Goal: Task Accomplishment & Management: Use online tool/utility

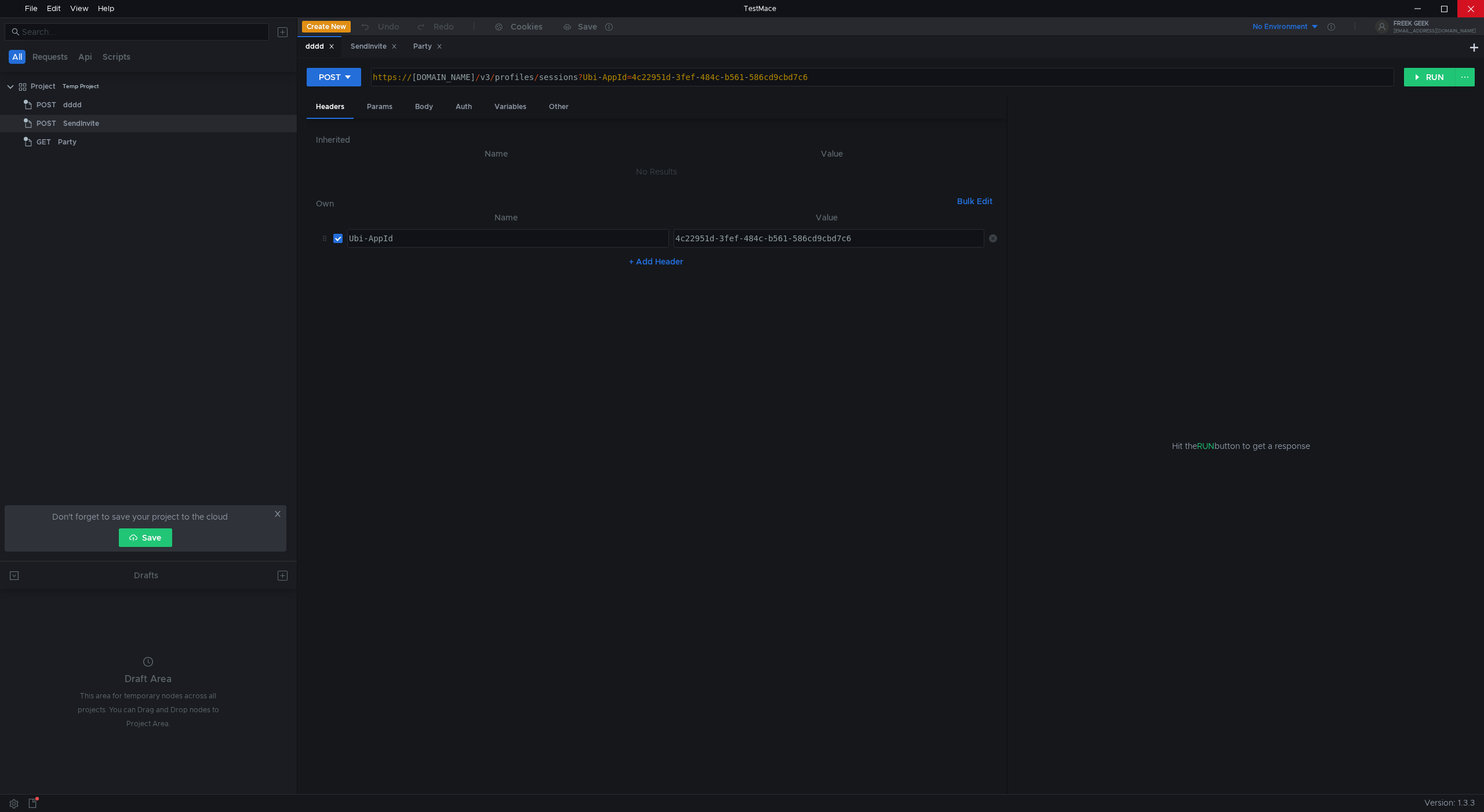
click at [1474, 15] on div at bounding box center [1471, 9] width 26 height 18
click at [383, 100] on div "Params" at bounding box center [379, 107] width 44 height 21
drag, startPoint x: 413, startPoint y: 103, endPoint x: 456, endPoint y: 109, distance: 43.4
click at [416, 105] on div "Body" at bounding box center [424, 107] width 37 height 21
click at [456, 109] on div "Auth" at bounding box center [464, 107] width 35 height 21
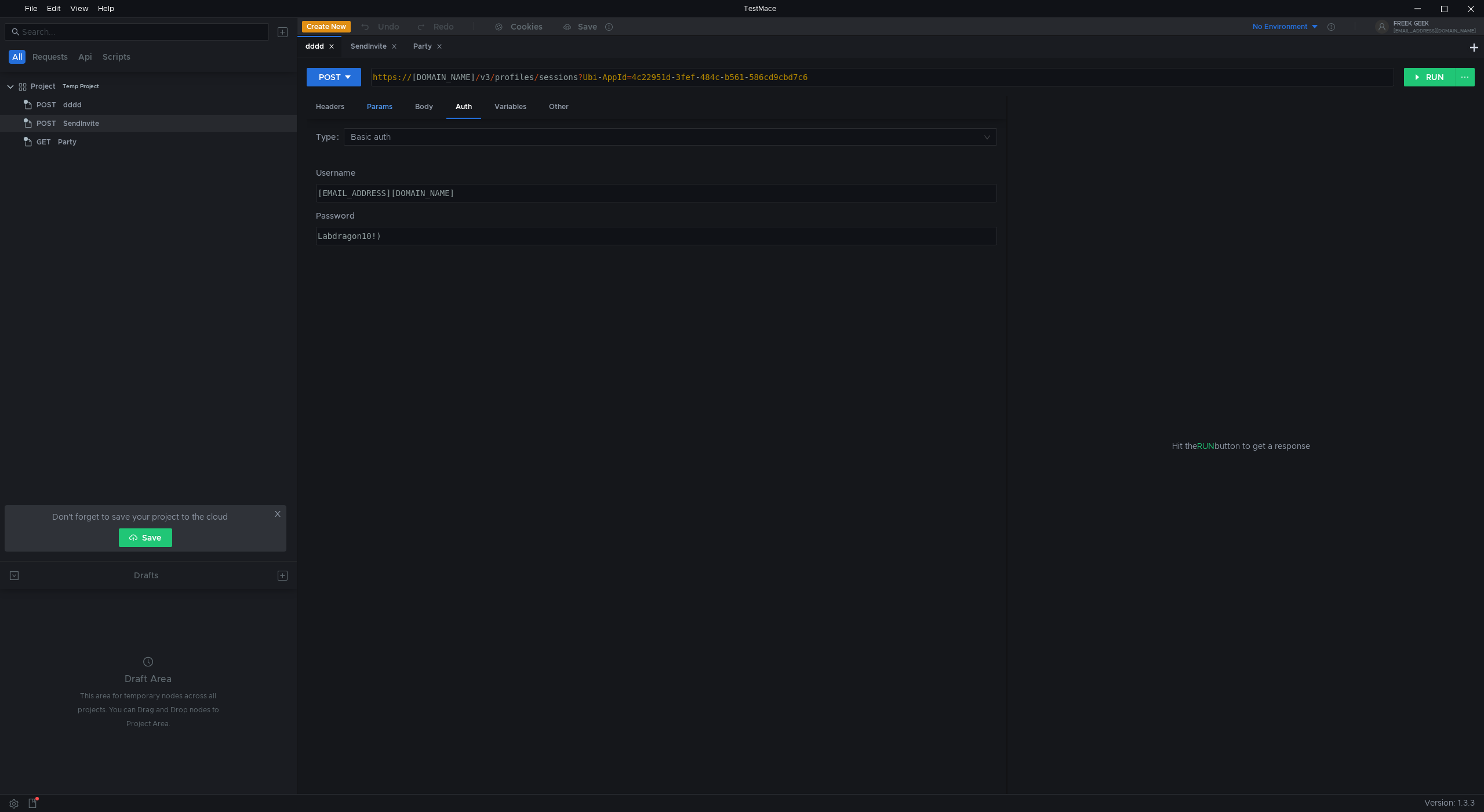
drag, startPoint x: 405, startPoint y: 102, endPoint x: 369, endPoint y: 109, distance: 36.7
click at [395, 102] on div "Headers Params Body Auth Variables Other" at bounding box center [656, 108] width 700 height 23
click at [368, 109] on div "Params" at bounding box center [379, 107] width 44 height 21
click at [368, 109] on div "Params" at bounding box center [379, 108] width 44 height 23
click at [336, 105] on div "Headers" at bounding box center [330, 107] width 47 height 21
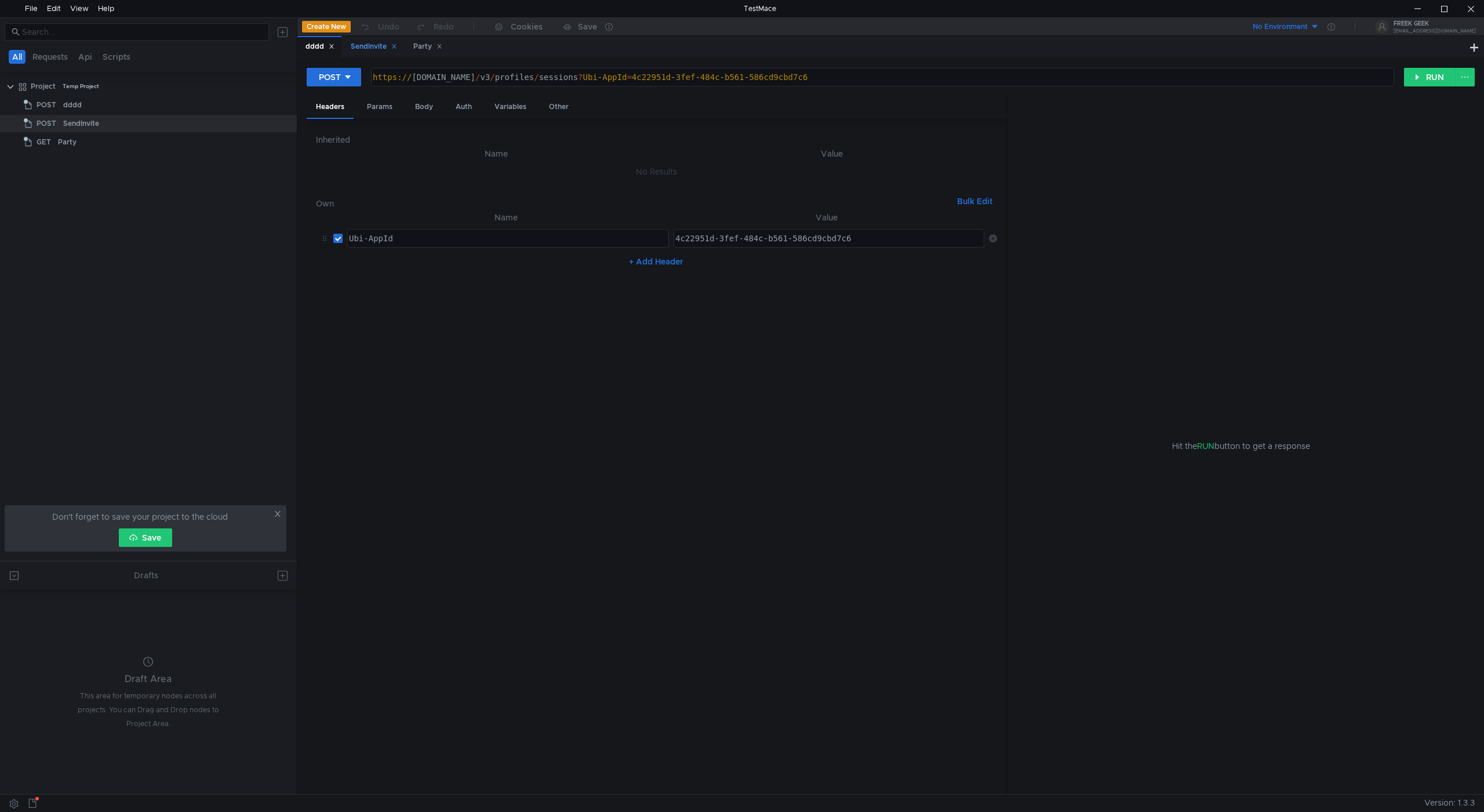
click at [374, 47] on div "SendInvite" at bounding box center [373, 46] width 46 height 12
type textarea "e323d39f-8c77-4925-bef4-87671f429949"
drag, startPoint x: 771, startPoint y: 321, endPoint x: 676, endPoint y: 313, distance: 95.3
click at [699, 323] on div "e323d39f-8c77-4925-bef4-87671f429949" at bounding box center [829, 331] width 313 height 28
click at [414, 51] on div "Party" at bounding box center [428, 46] width 44 height 21
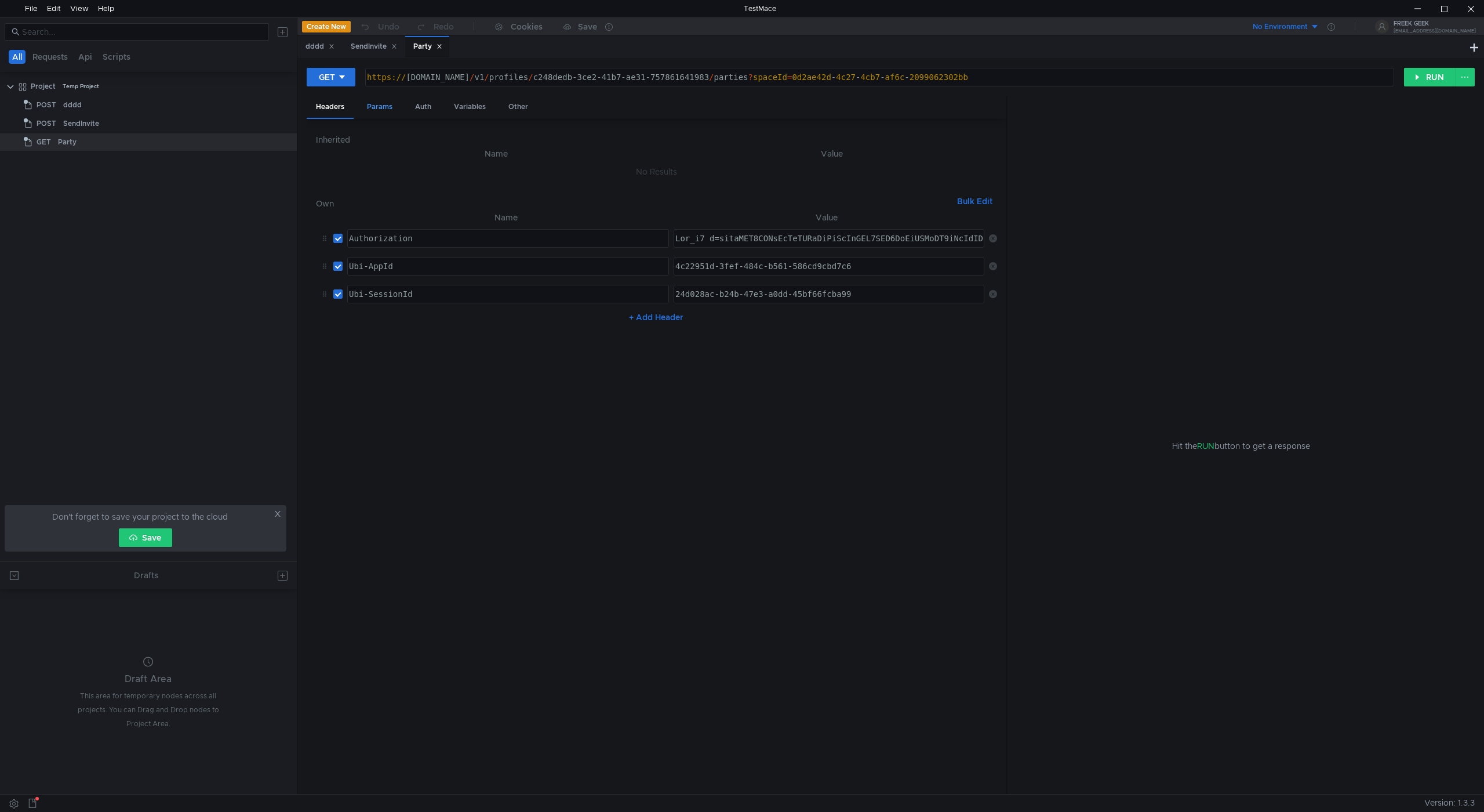
drag, startPoint x: 380, startPoint y: 103, endPoint x: 418, endPoint y: 98, distance: 38.3
click at [380, 103] on div "Params" at bounding box center [379, 107] width 44 height 21
click at [373, 50] on div "SendInvite" at bounding box center [373, 46] width 46 height 12
click at [423, 108] on div "Body" at bounding box center [424, 107] width 37 height 21
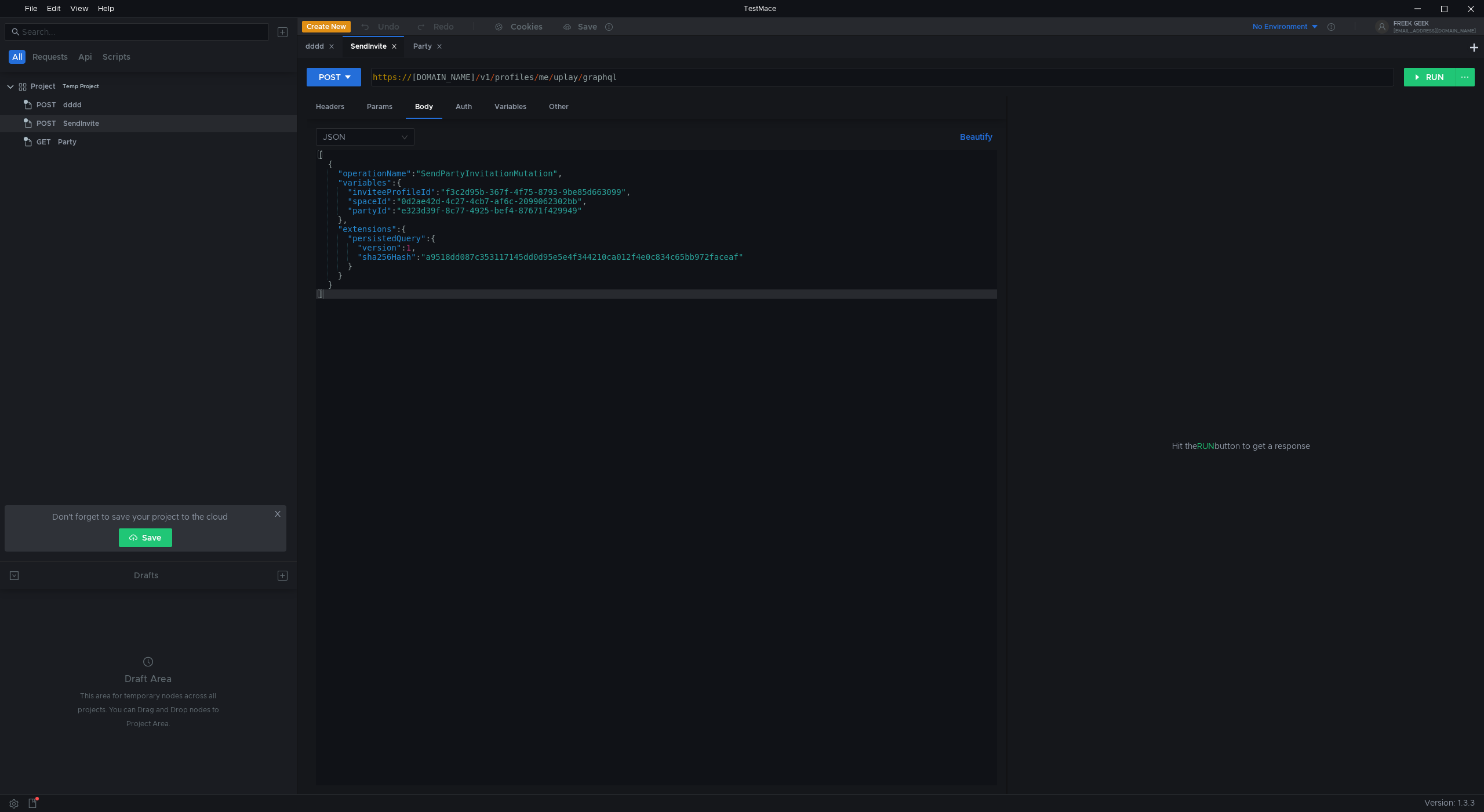
type textarea ""inviteeProfileId":"f3c2d95b-367f-4f75-8793-9be85d663099","
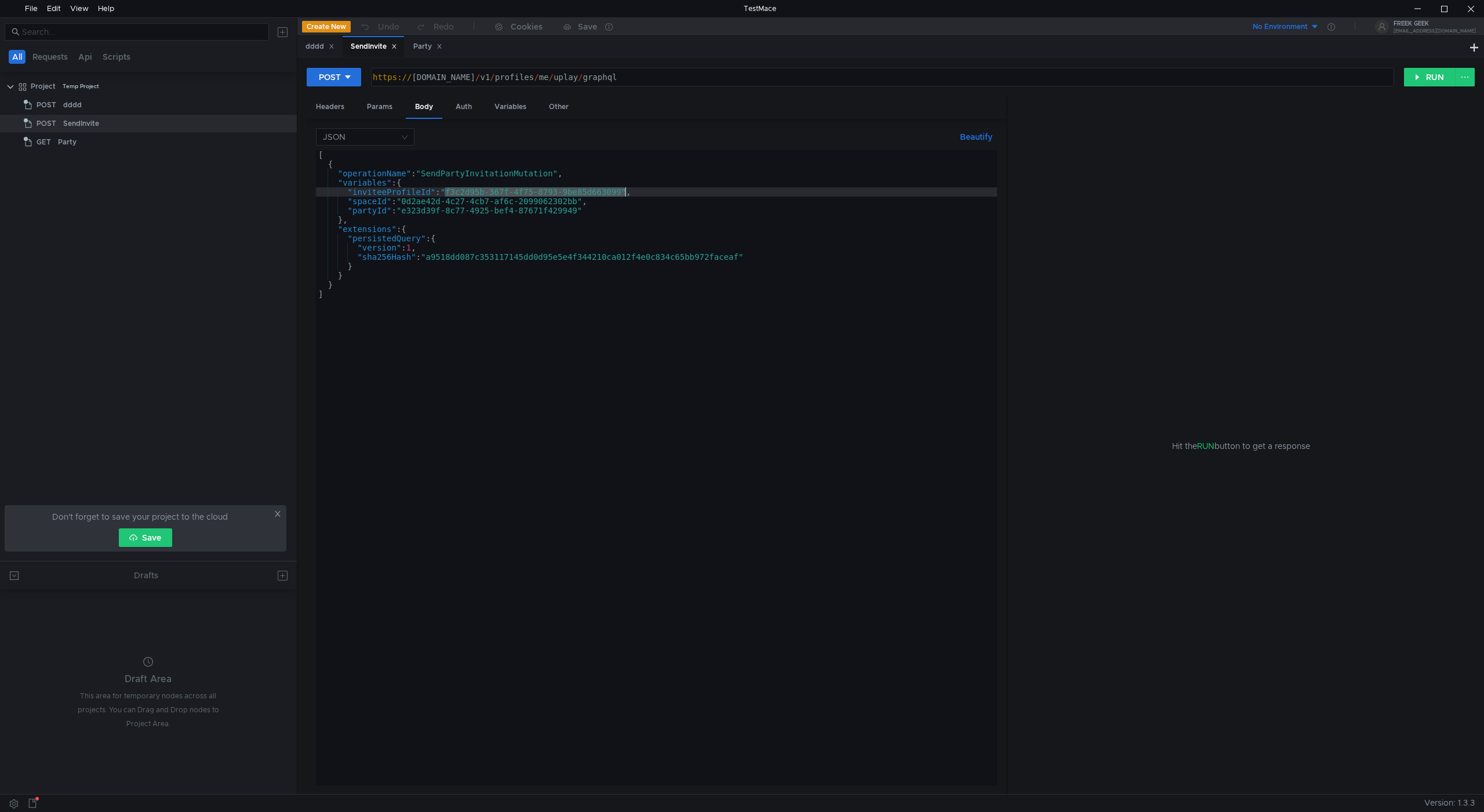
drag, startPoint x: 444, startPoint y: 194, endPoint x: 590, endPoint y: 196, distance: 146.0
click at [614, 193] on div "[ { "operationName" : "SendPartyInvitationMutation" , "variables" : { "inviteeP…" at bounding box center [657, 477] width 682 height 653
click at [452, 193] on div "[ { "operationName" : "SendPartyInvitationMutation" , "variables" : { "inviteeP…" at bounding box center [657, 467] width 682 height 635
click at [316, 43] on div "dddd" at bounding box center [320, 46] width 29 height 12
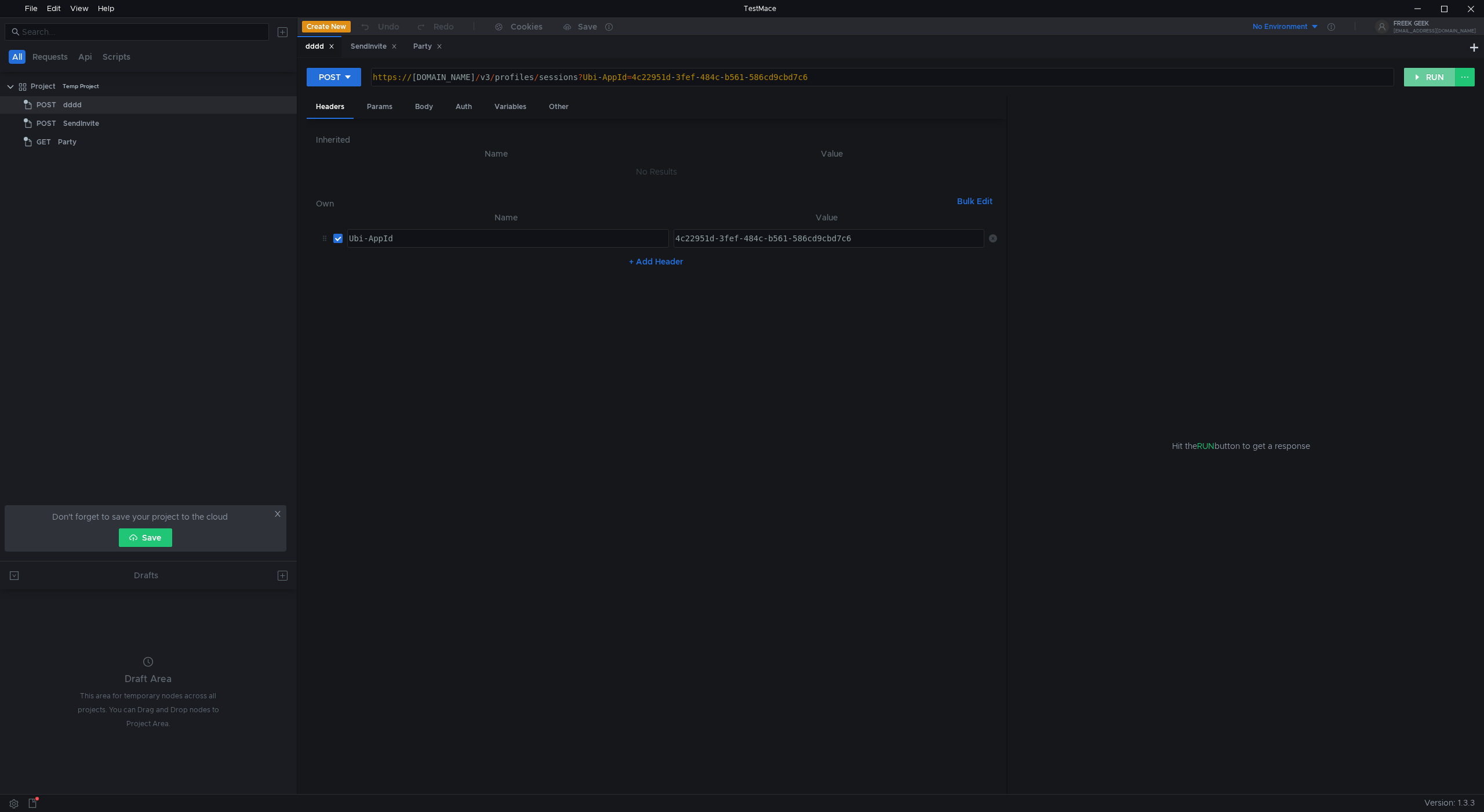
click at [1415, 74] on button "RUN" at bounding box center [1430, 76] width 52 height 18
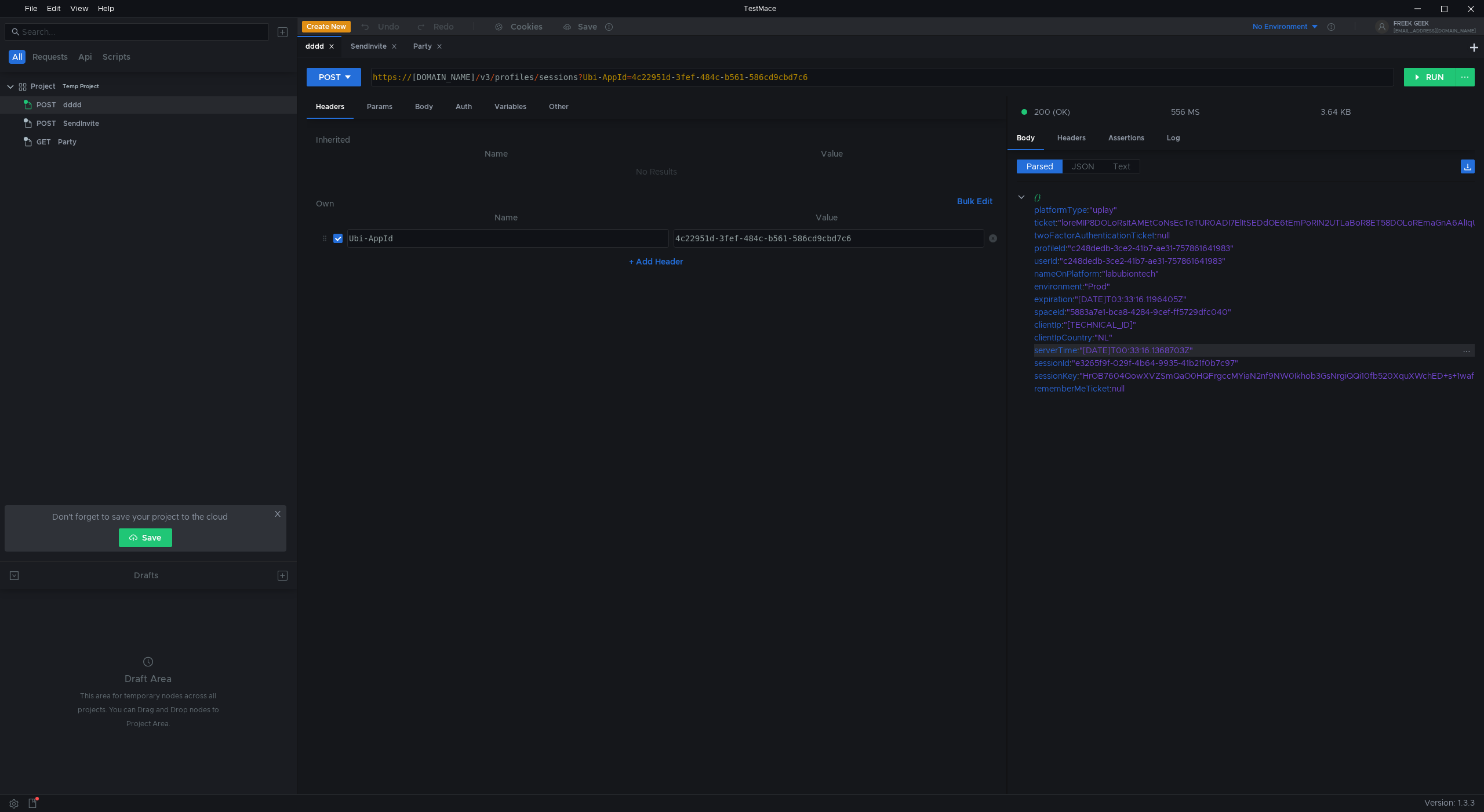
drag, startPoint x: 1242, startPoint y: 354, endPoint x: 1084, endPoint y: 353, distance: 158.0
click at [1169, 426] on cdk-virtual-scroll-viewport "{} platformType : "uplay" ticket : twoFactorAuthenticationTicket : null profile…" at bounding box center [1246, 488] width 458 height 594
click at [428, 42] on div "Party" at bounding box center [428, 46] width 29 height 12
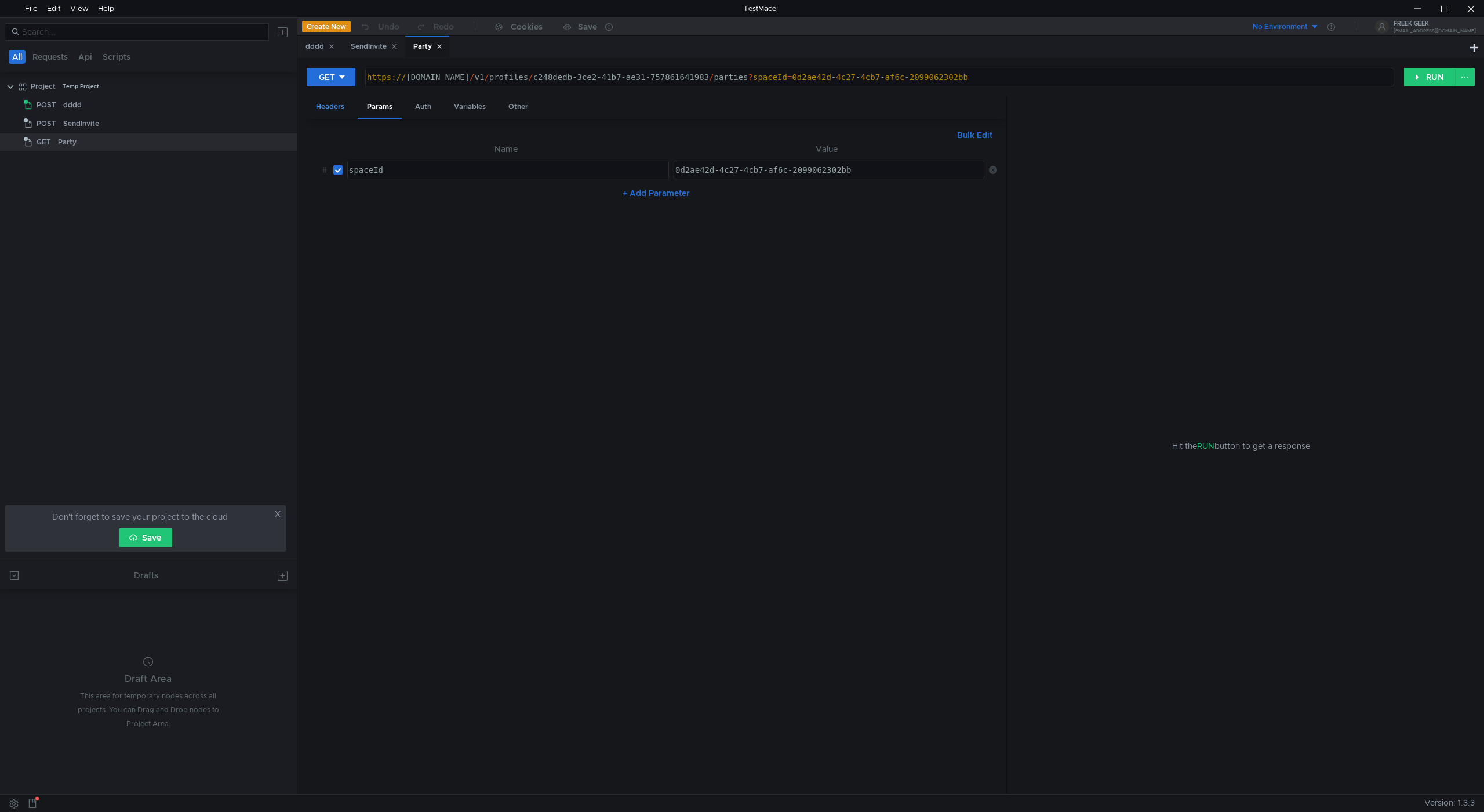
click at [334, 106] on div "Headers" at bounding box center [330, 107] width 47 height 21
drag, startPoint x: 368, startPoint y: 106, endPoint x: 369, endPoint y: 64, distance: 42.0
click at [369, 104] on div "Params" at bounding box center [379, 107] width 44 height 21
click at [1425, 81] on button "RUN" at bounding box center [1430, 76] width 52 height 18
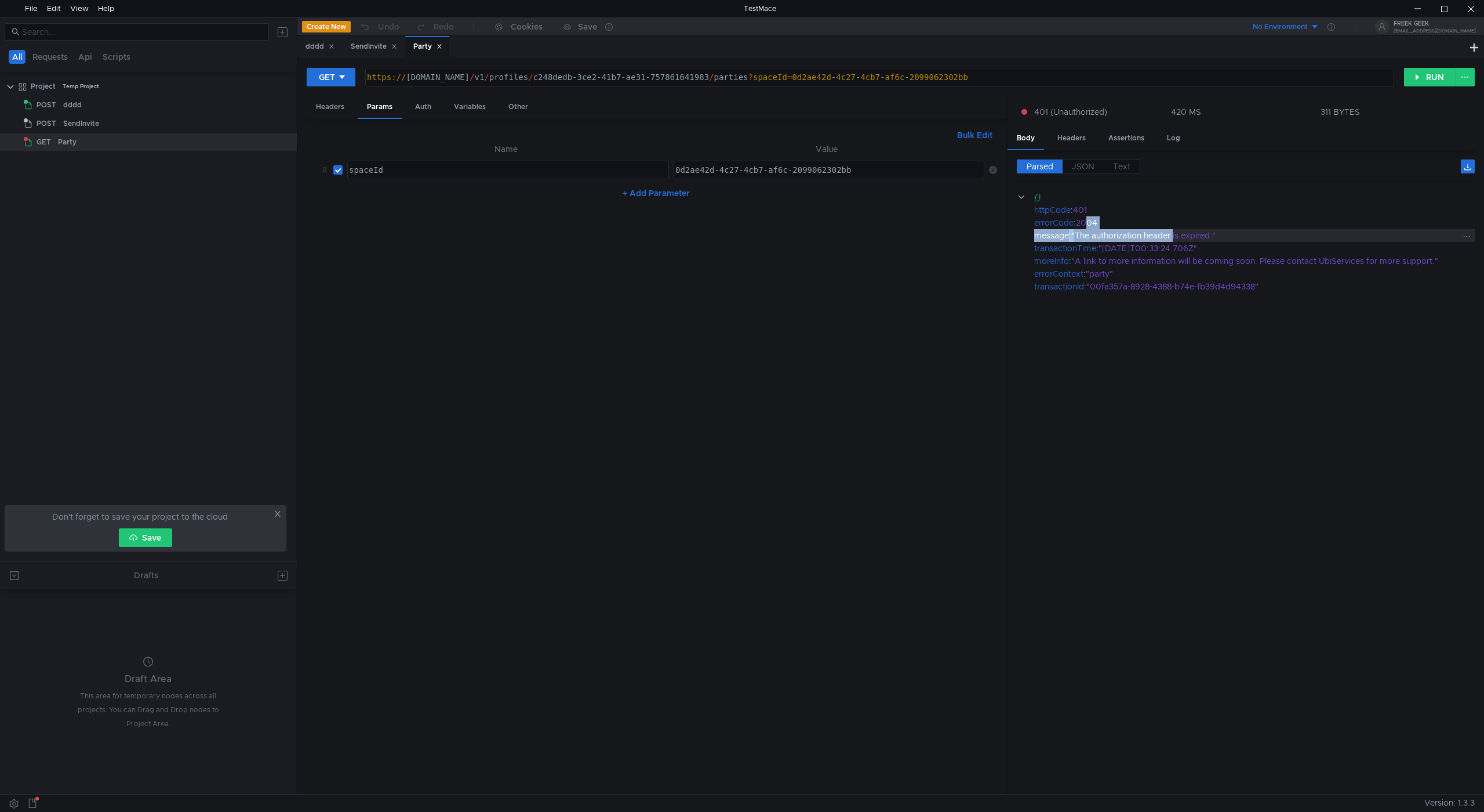
drag, startPoint x: 1090, startPoint y: 224, endPoint x: 1177, endPoint y: 241, distance: 88.6
click at [1177, 241] on div "{} httpCode : 401 errorCode : 2004 message : "The authorization header is expir…" at bounding box center [1246, 242] width 458 height 102
click at [1075, 229] on div "errorCode : 2004" at bounding box center [1254, 222] width 441 height 13
click at [366, 51] on div "SendInvite" at bounding box center [373, 46] width 46 height 12
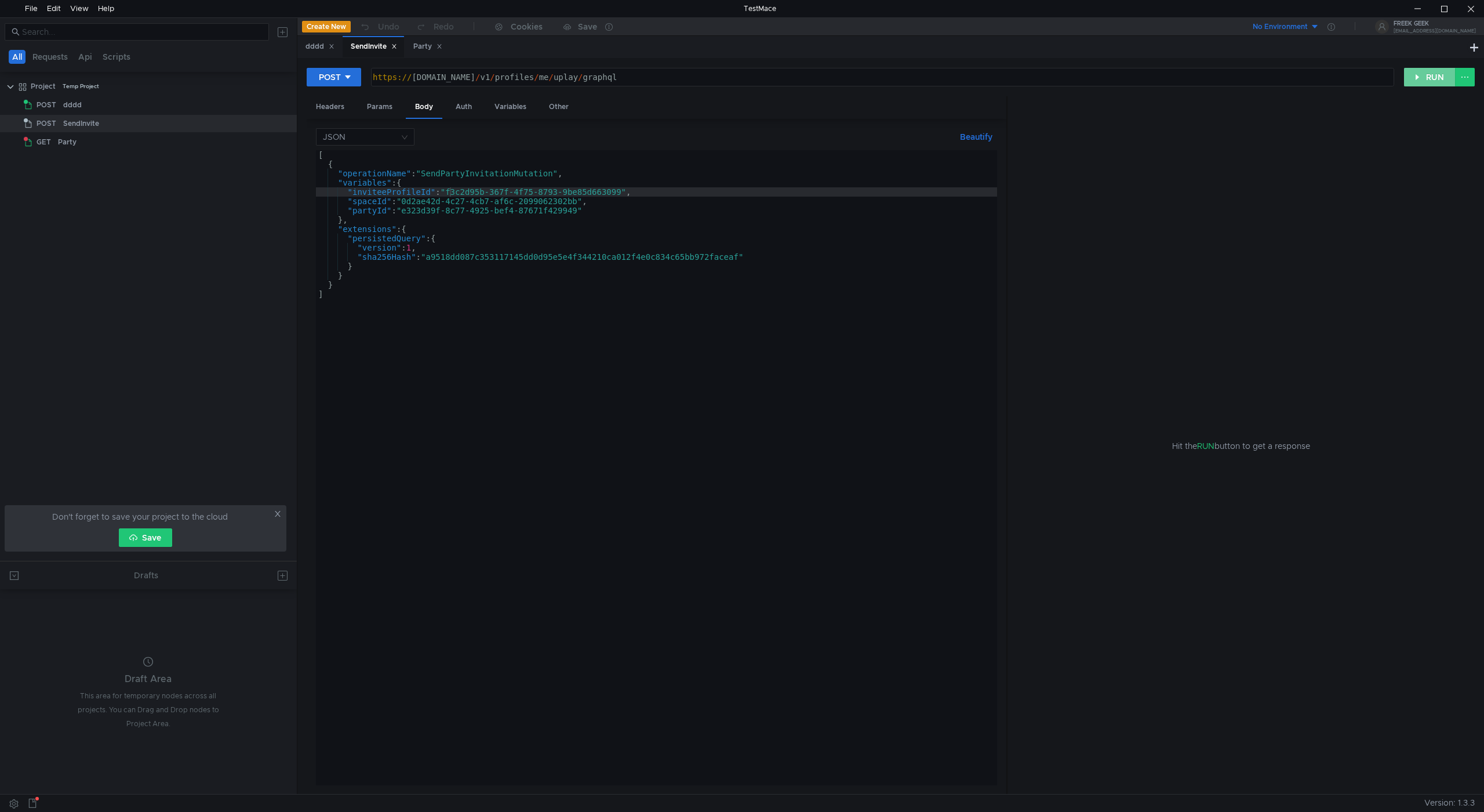
click at [1431, 85] on button "RUN" at bounding box center [1430, 76] width 52 height 18
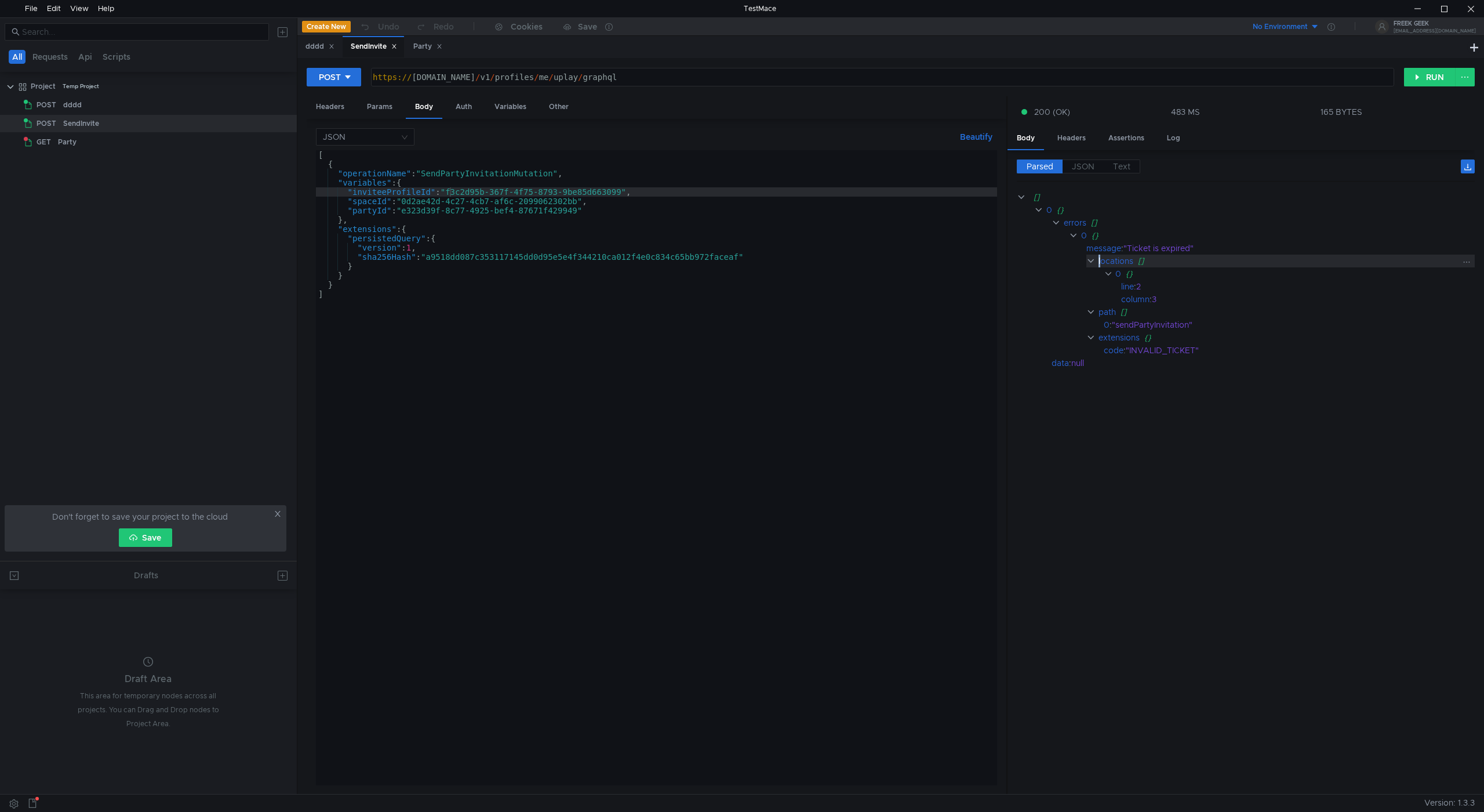
drag, startPoint x: 1190, startPoint y: 357, endPoint x: 1098, endPoint y: 261, distance: 133.0
click at [1099, 261] on div "locations" at bounding box center [1116, 261] width 35 height 13
click at [320, 54] on div "dddd" at bounding box center [320, 46] width 44 height 21
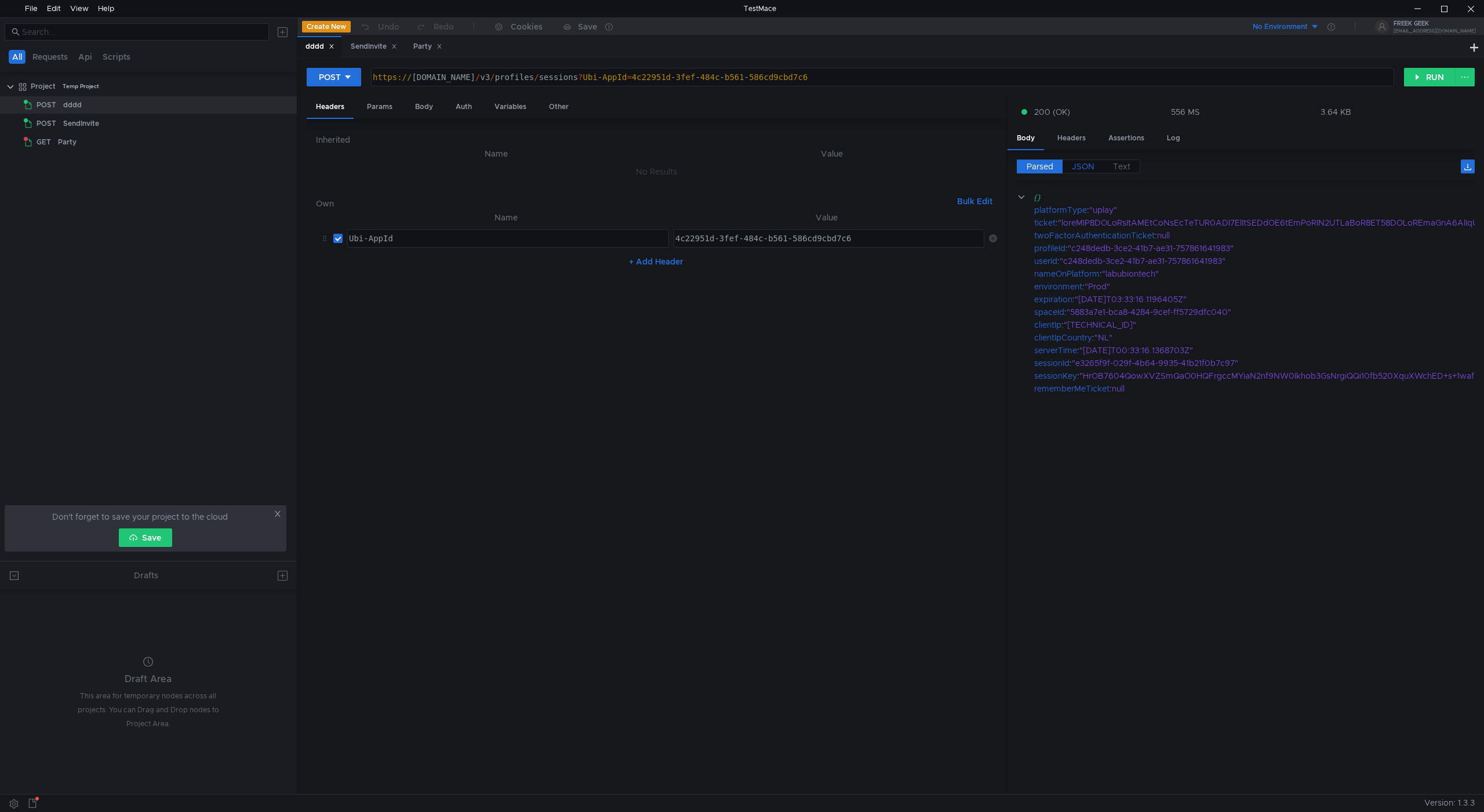
click at [1069, 171] on label "JSON" at bounding box center [1083, 166] width 41 height 14
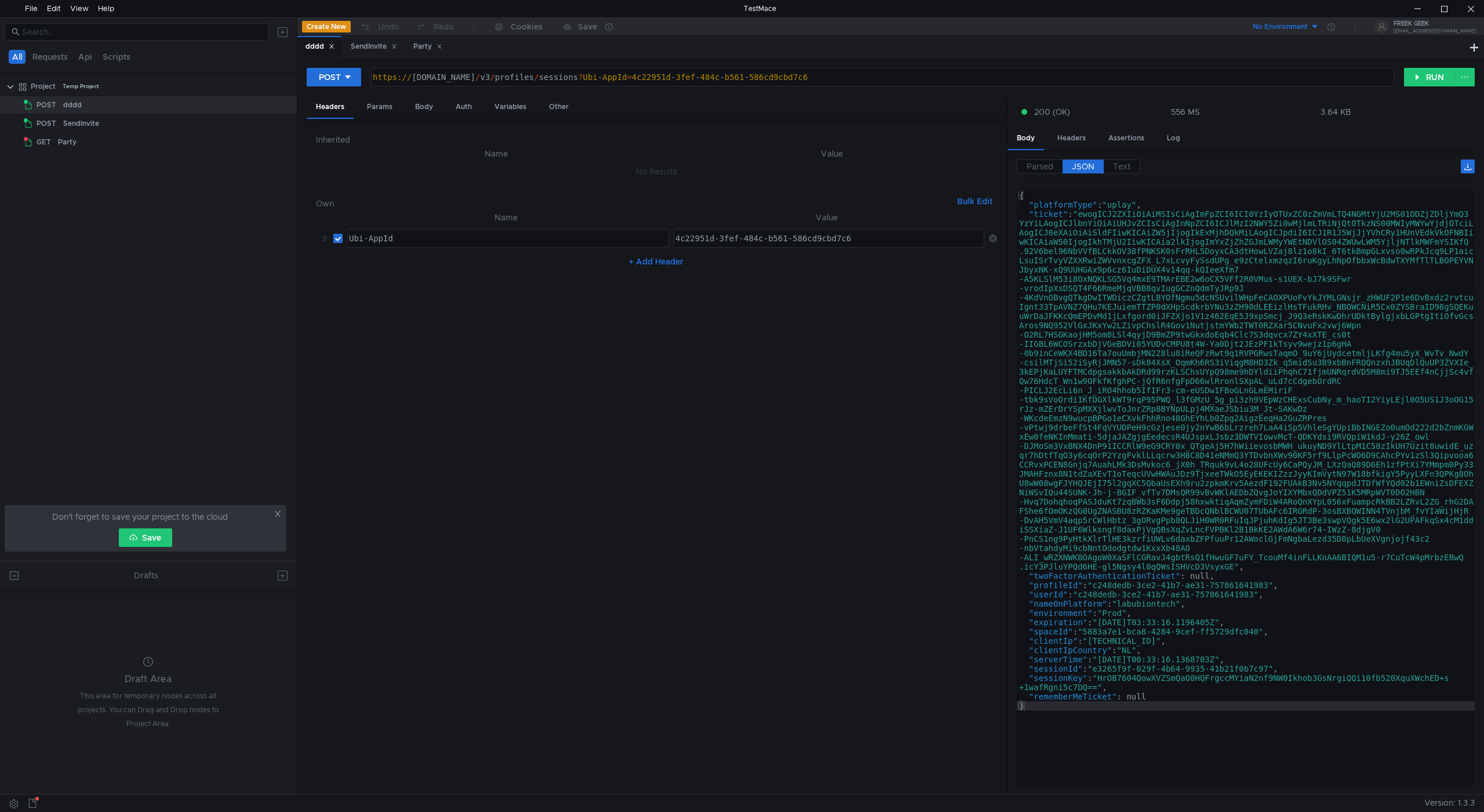
type textarea ""ticket": "ewogICJ2ZXIiOiAiMSIsCiAgImFpZCI6ICI0YzIyOTUxZC0zZmVmLTQ4NGMtYjU2MS01…"
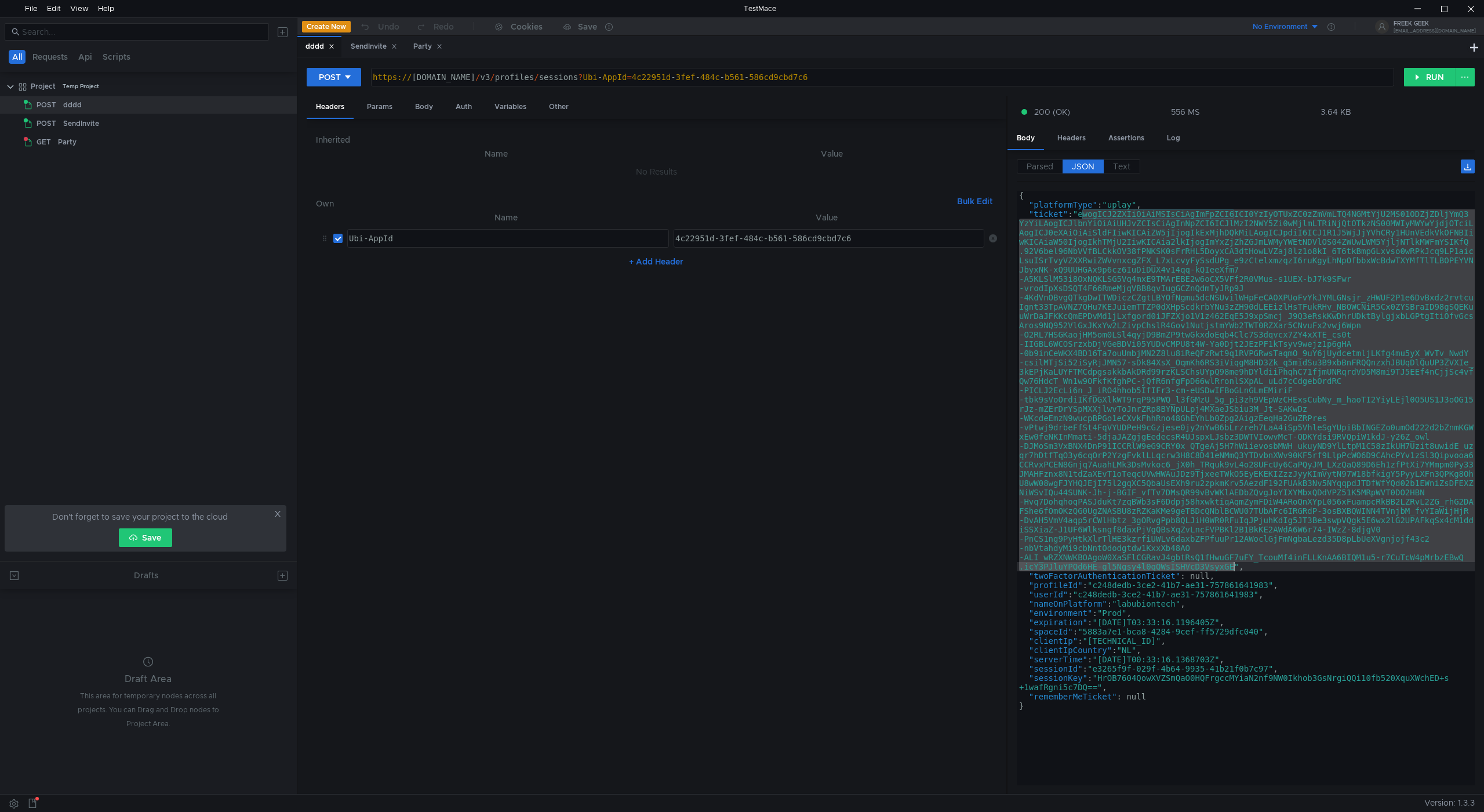
drag, startPoint x: 1084, startPoint y: 212, endPoint x: 1234, endPoint y: 563, distance: 381.7
click at [1234, 563] on div "{ "platformType" : "uplay" , "ticket" : "ewogICJ2ZXIiOiAiMSIsCiAgImFpZCI6ICI0Yz…" at bounding box center [1246, 498] width 458 height 613
click at [408, 48] on div "Party" at bounding box center [428, 46] width 44 height 21
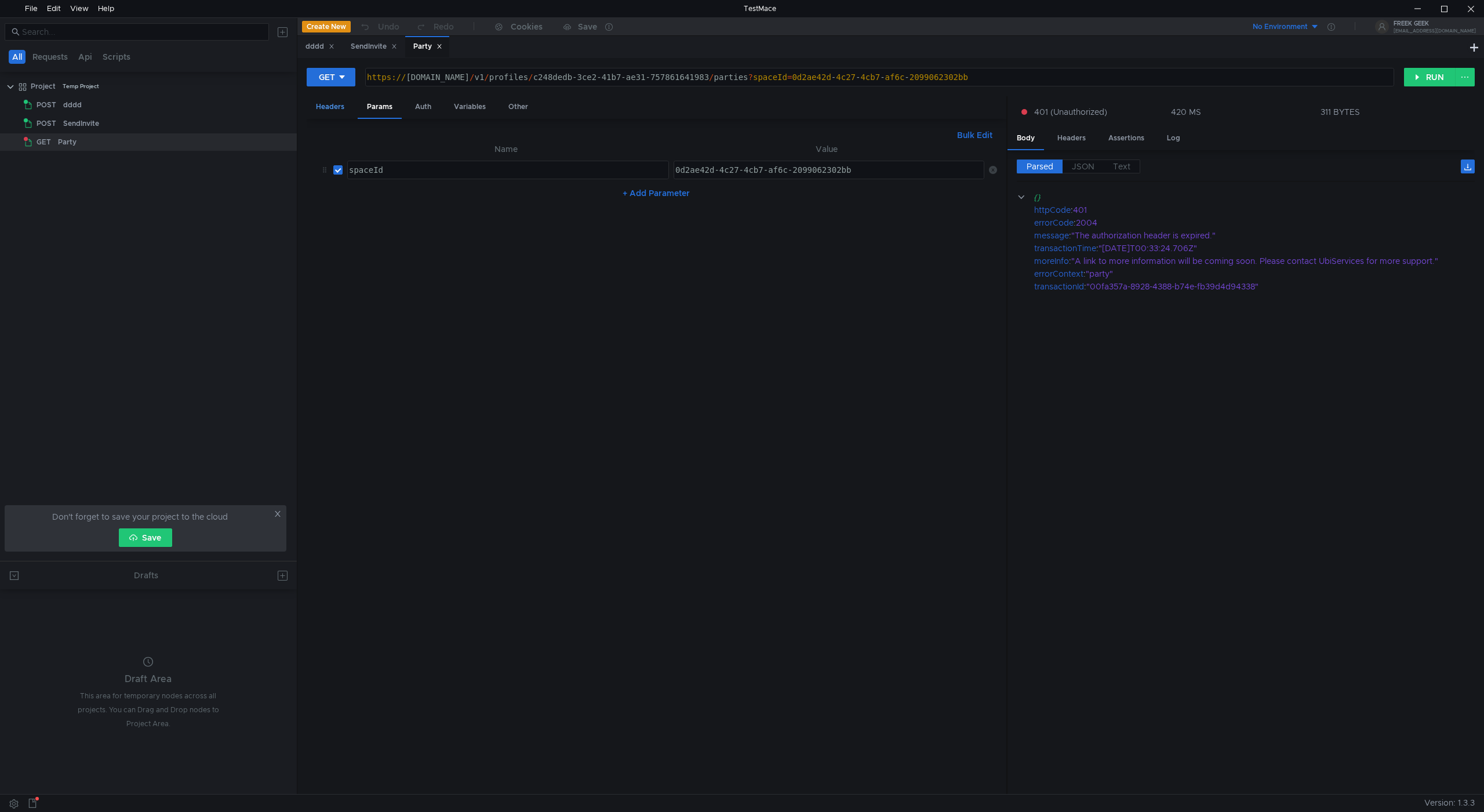
click at [345, 100] on div "Headers" at bounding box center [330, 107] width 47 height 21
type textarea "Ubi_v1 t=ewogICJ2ZXIiOiAiMSIsCiAgImFpZCI6ICI0YzIyOTUxZC0zZmVmLTQ4NGMtYjU2MS01OD…"
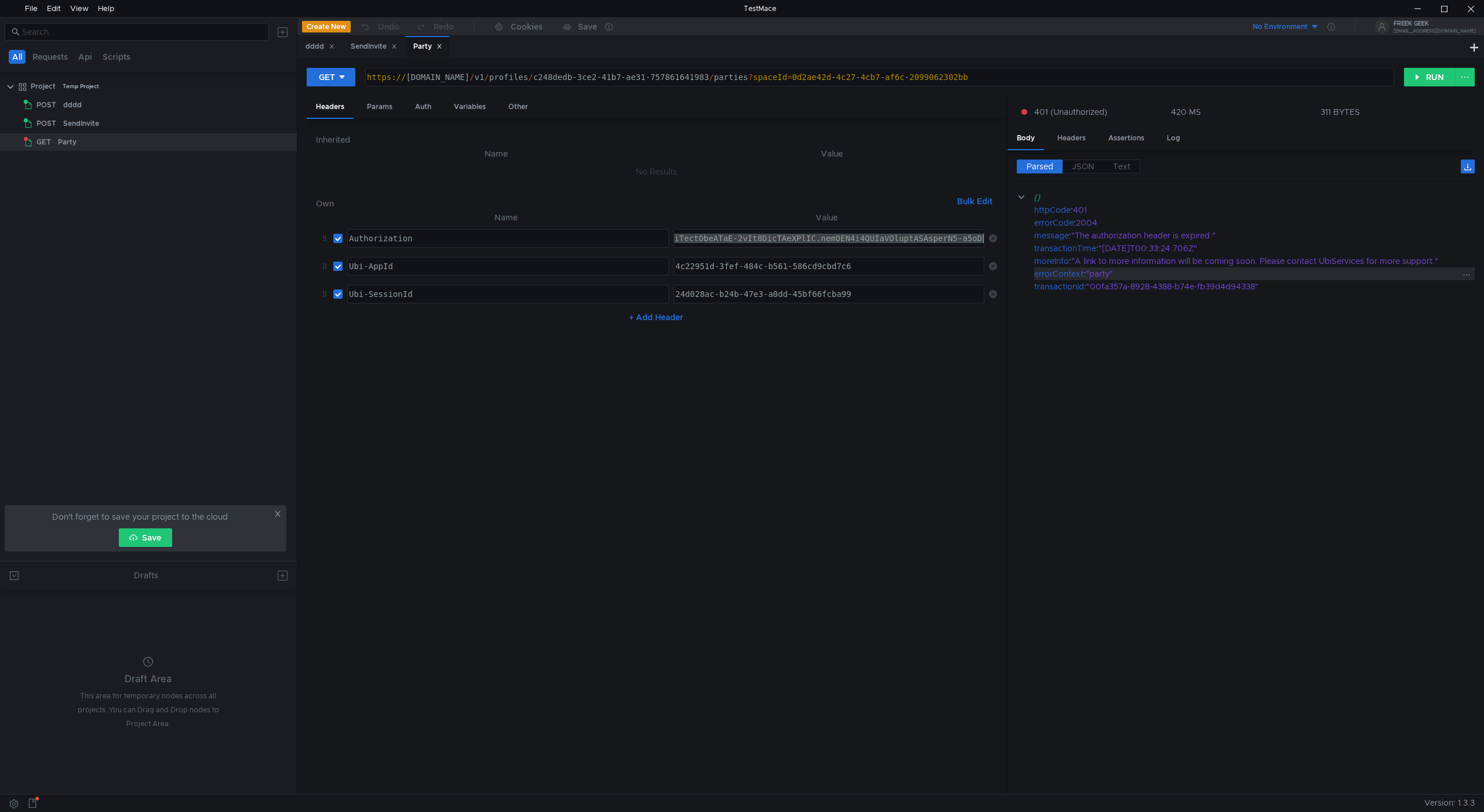
drag, startPoint x: 717, startPoint y: 237, endPoint x: 1224, endPoint y: 277, distance: 508.6
click at [1224, 277] on as-split "Headers Params Auth Variables Other Inherited Name Value No Results Own Bulk Ed…" at bounding box center [891, 446] width 1169 height 699
click at [384, 42] on div "SendInvite" at bounding box center [373, 46] width 46 height 12
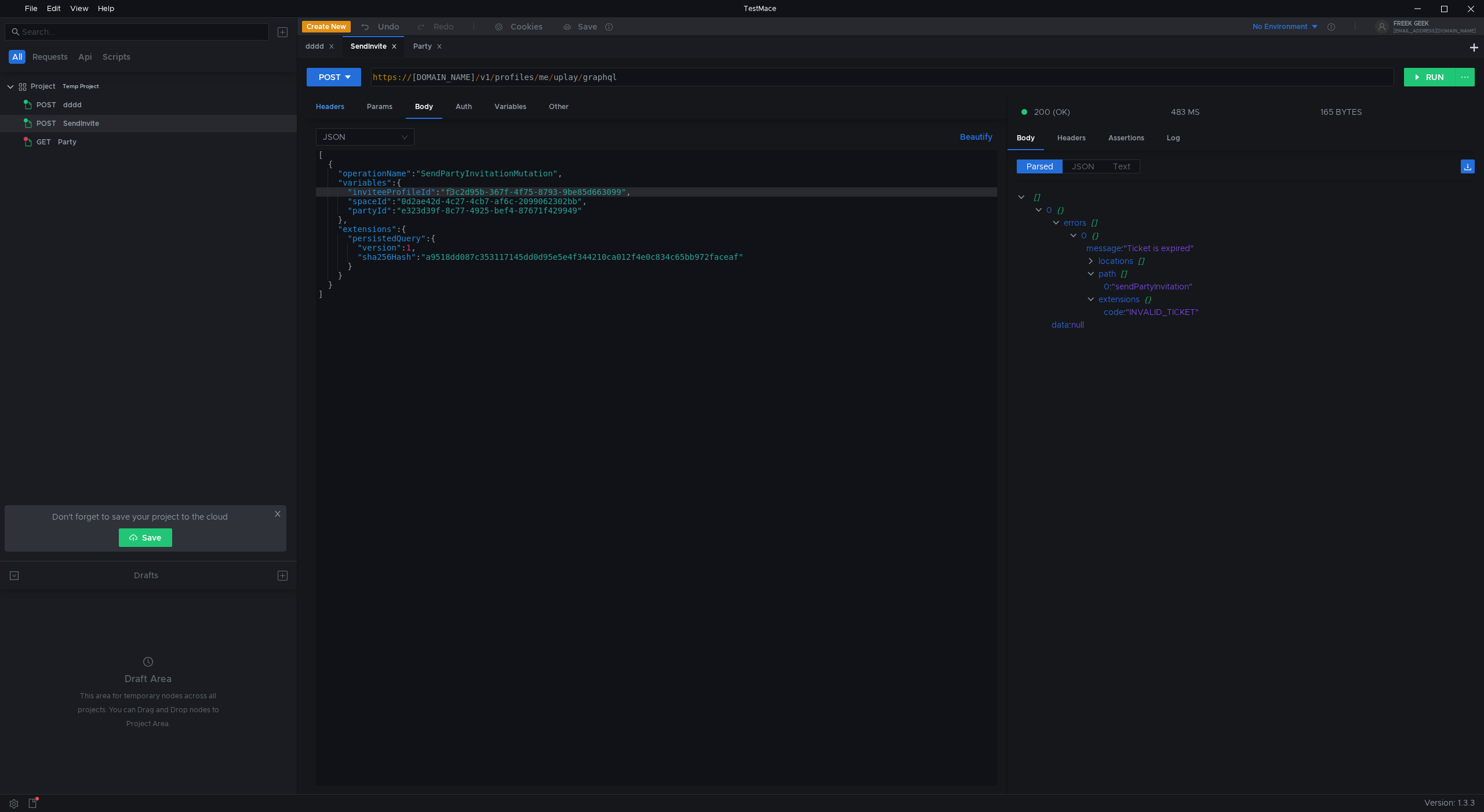
click at [349, 102] on div "Headers" at bounding box center [330, 107] width 47 height 21
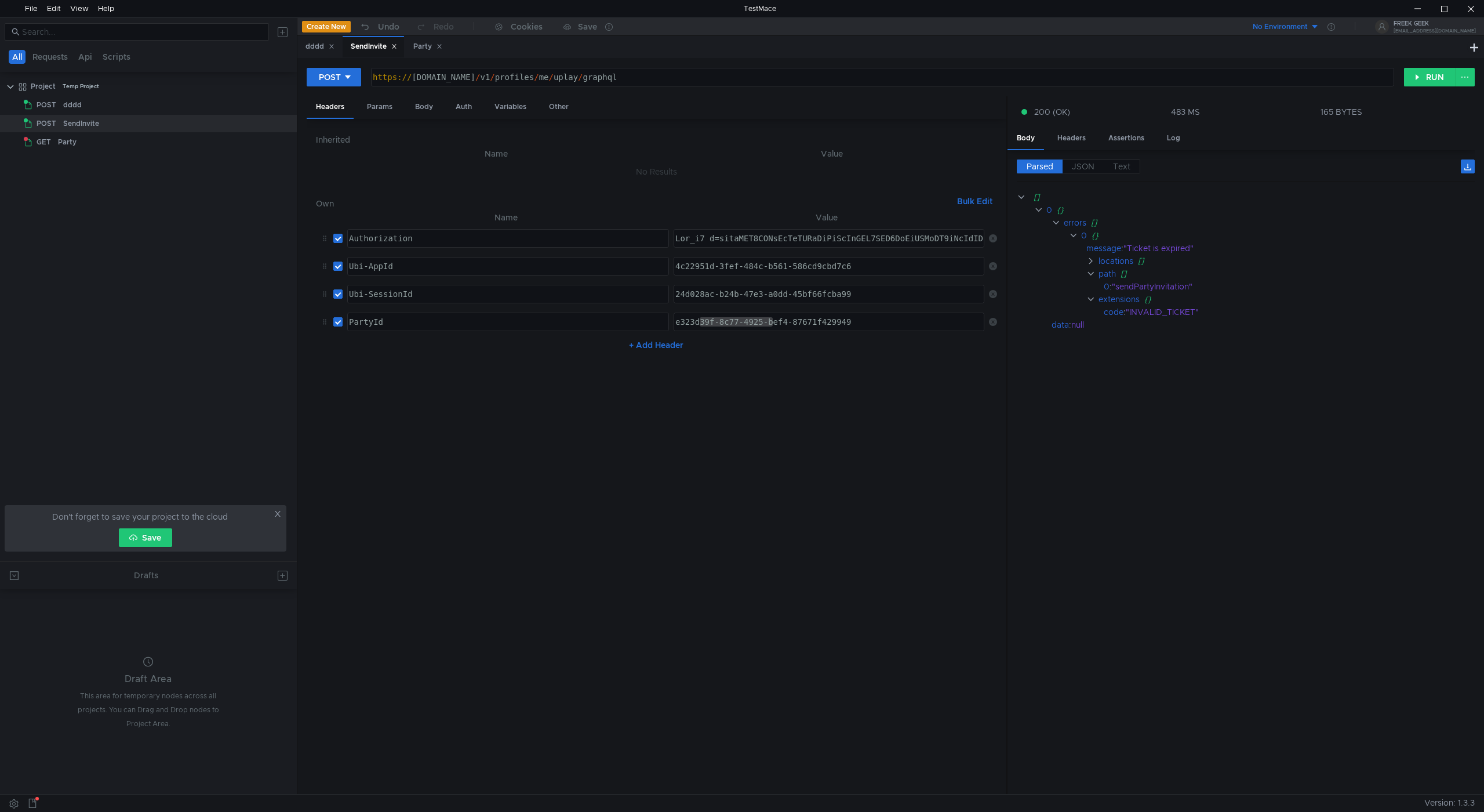
type textarea "Ubi_v1 t=ewogICJ2ZXIiOiAiMSIsCiAgImFpZCI6ICI0YzIyOTUxZC0zZmVmLTQ4NGMtYjU2MS01OD…"
click at [316, 49] on div "dddd" at bounding box center [320, 46] width 29 height 12
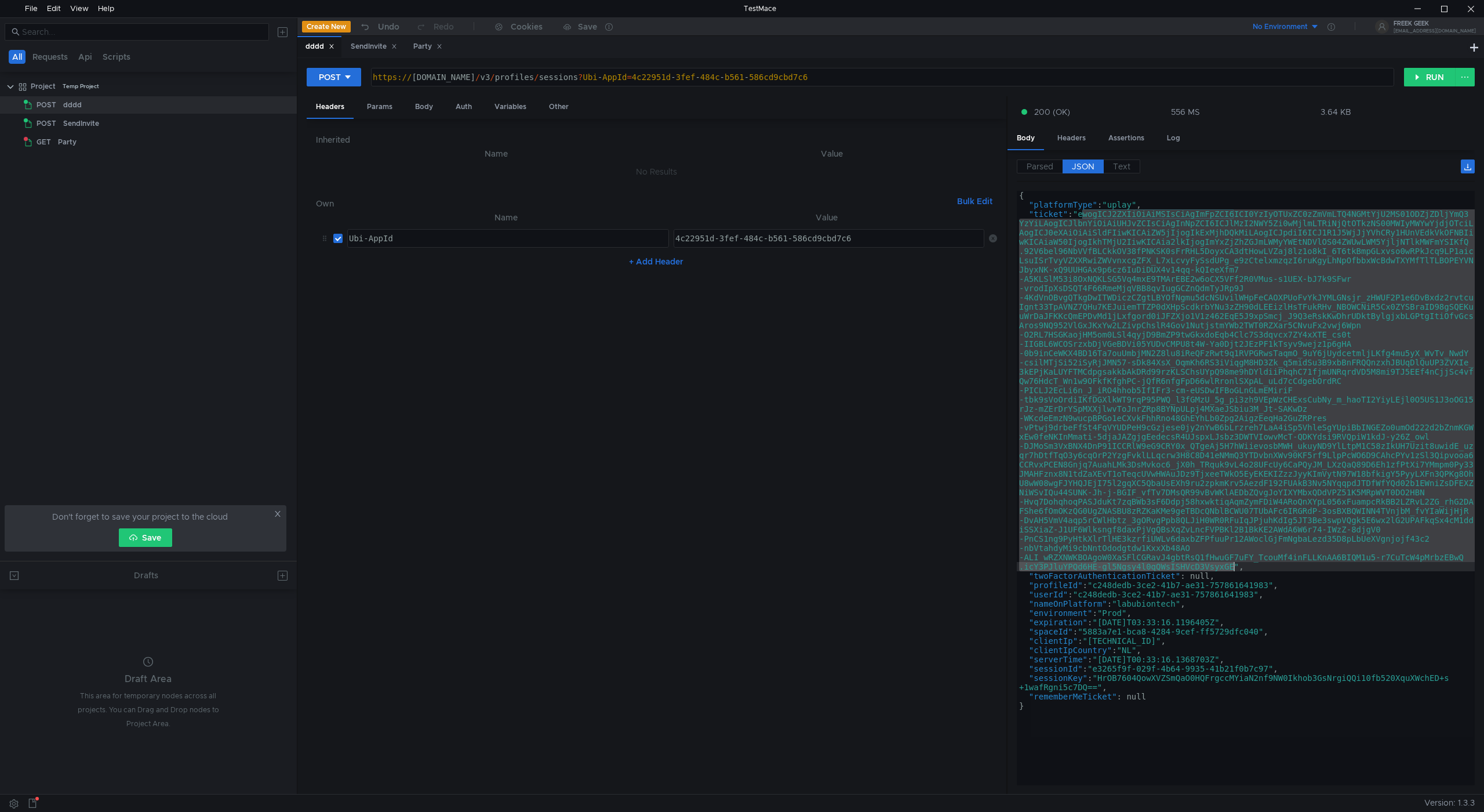
click at [1108, 474] on div "{ "platformType" : "uplay" , "ticket" : "ewogICJ2ZXIiOiAiMSIsCiAgImFpZCI6ICI0Yz…" at bounding box center [1246, 488] width 458 height 594
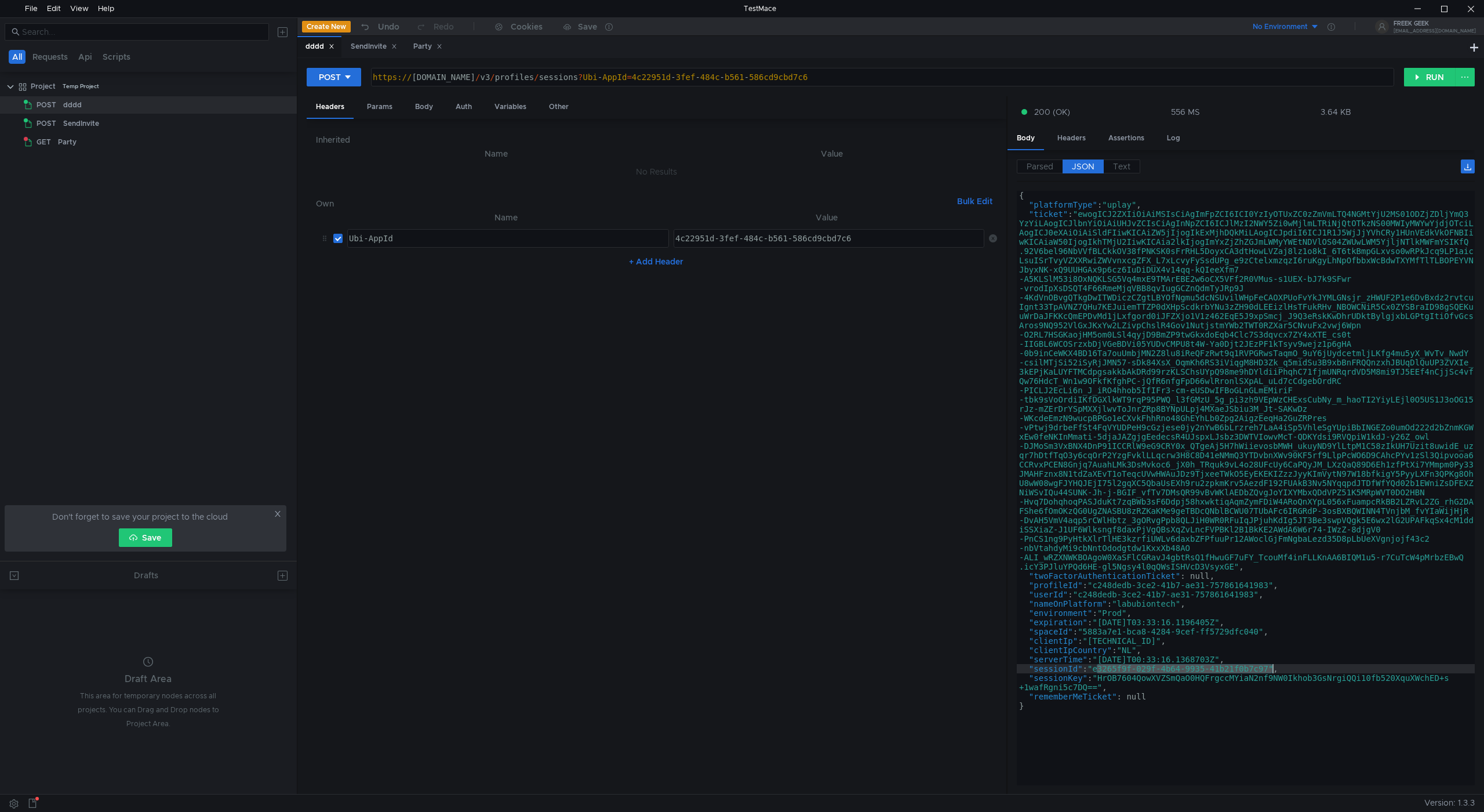
drag, startPoint x: 1097, startPoint y: 668, endPoint x: 1270, endPoint y: 668, distance: 173.0
click at [1270, 668] on div "{ "platformType" : "uplay" , "ticket" : "ewogICJ2ZXIiOiAiMSIsCiAgImFpZCI6ICI0Yz…" at bounding box center [1246, 498] width 458 height 613
type textarea ""sessionId": "e3265f9f-029f-4b64-9935-41b21f0b7c97","
click at [363, 38] on div "SendInvite" at bounding box center [373, 46] width 61 height 21
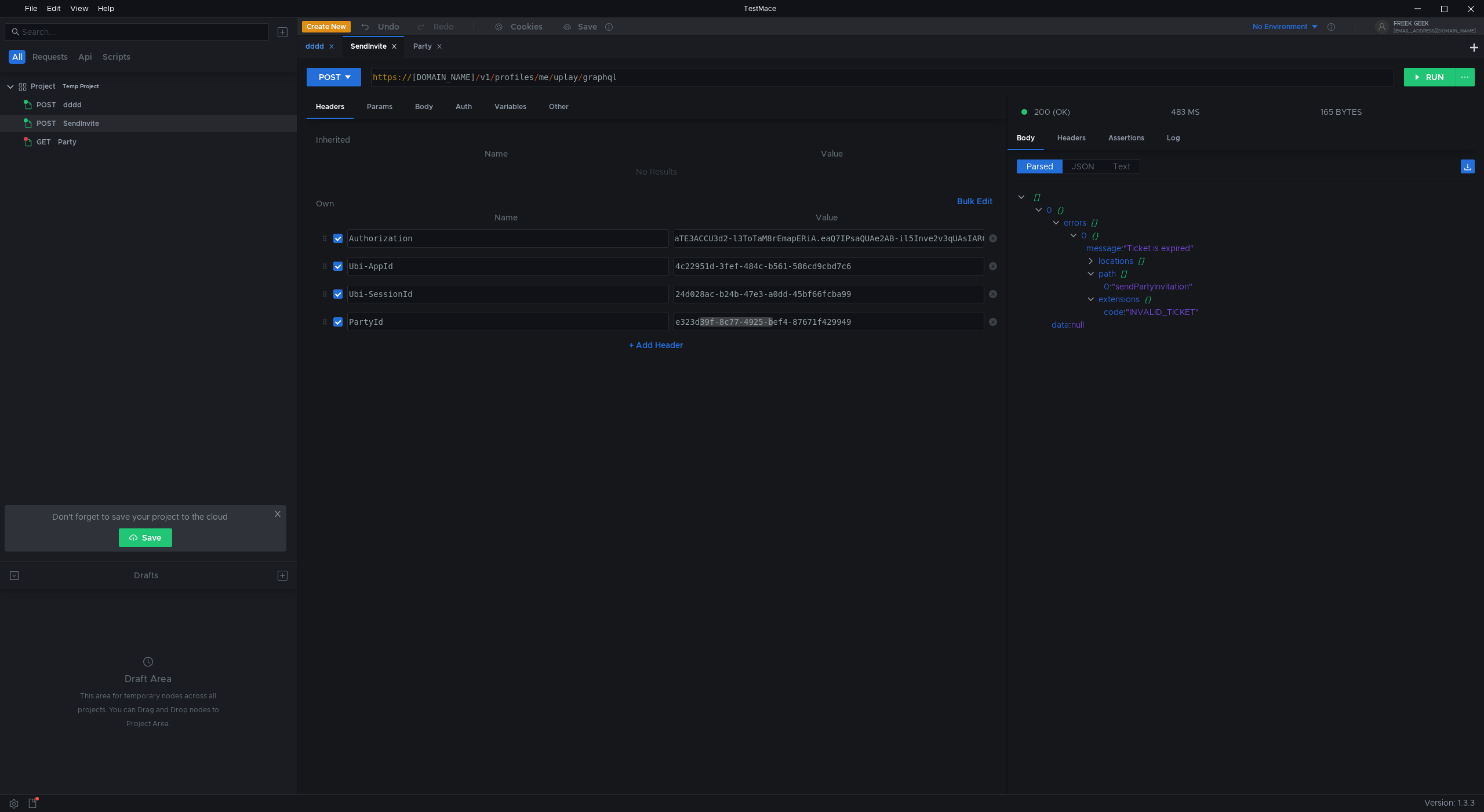
click at [322, 50] on div "dddd" at bounding box center [320, 46] width 29 height 12
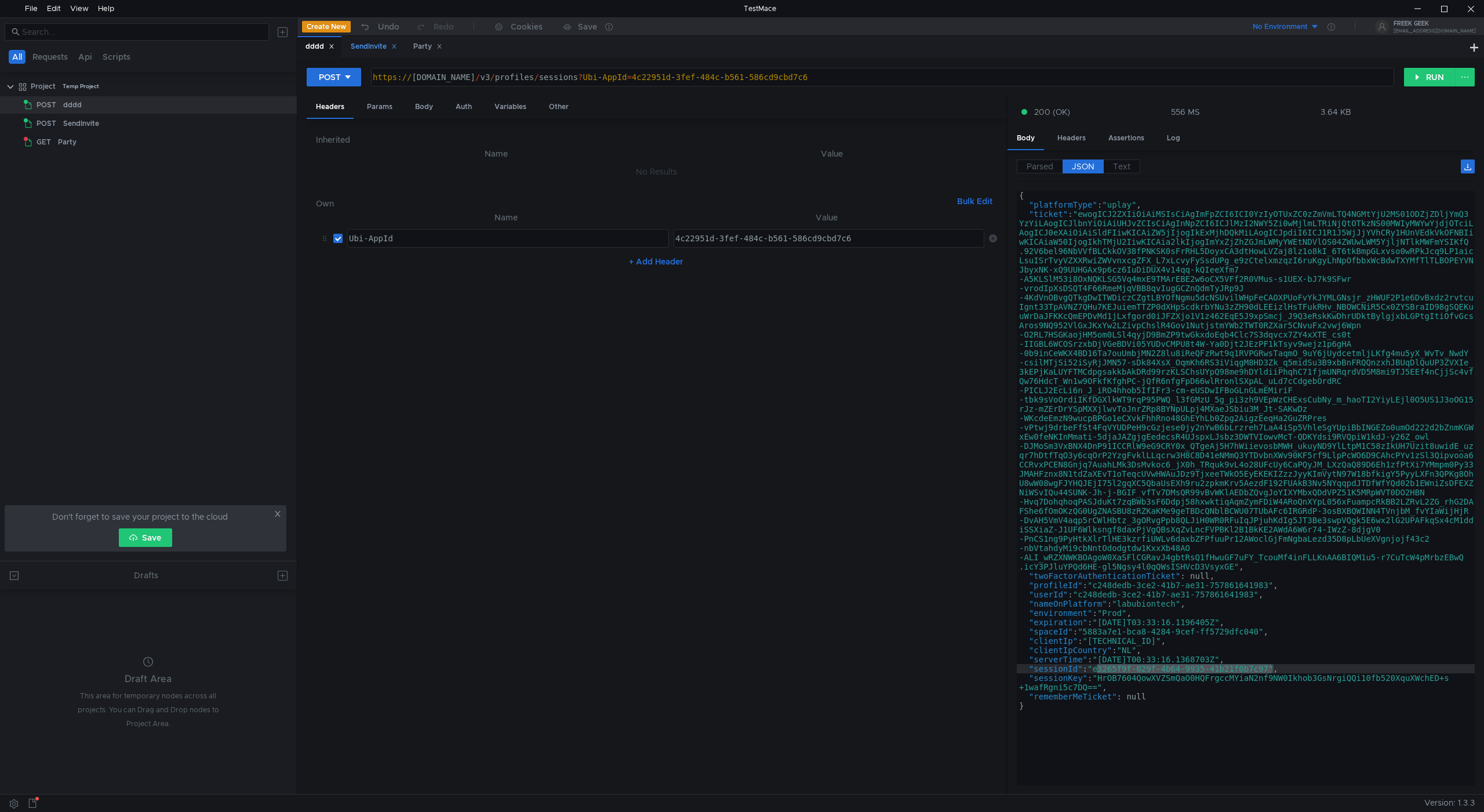
click at [366, 49] on div "SendInvite" at bounding box center [373, 46] width 46 height 12
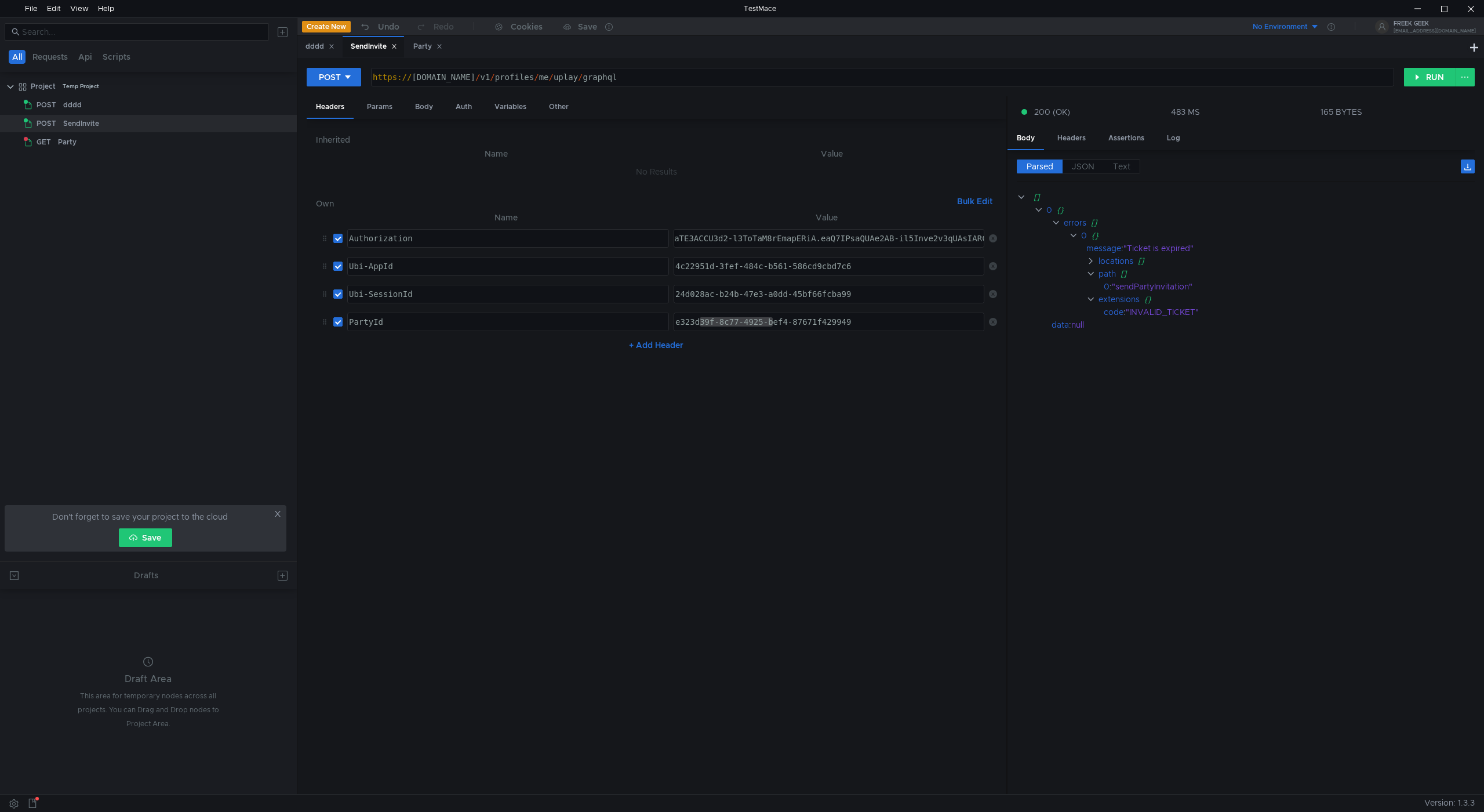
click at [730, 294] on div "24d028ac-b24b-47e3-a0dd-45bf66fcba99" at bounding box center [829, 303] width 313 height 28
click at [732, 293] on div "24d028ac-b24b-47e3-a0dd-45bf66fcba99" at bounding box center [829, 294] width 309 height 18
click at [732, 293] on div "24d028ac-b24b-47e3-a0dd-45bf66fcba99" at bounding box center [829, 303] width 313 height 28
paste textarea "e3265f9f-029f-4b64-9935-41b21f0b7c97"
type textarea "e3265f9f-029f-4b64-9935-41b21f0b7c97"
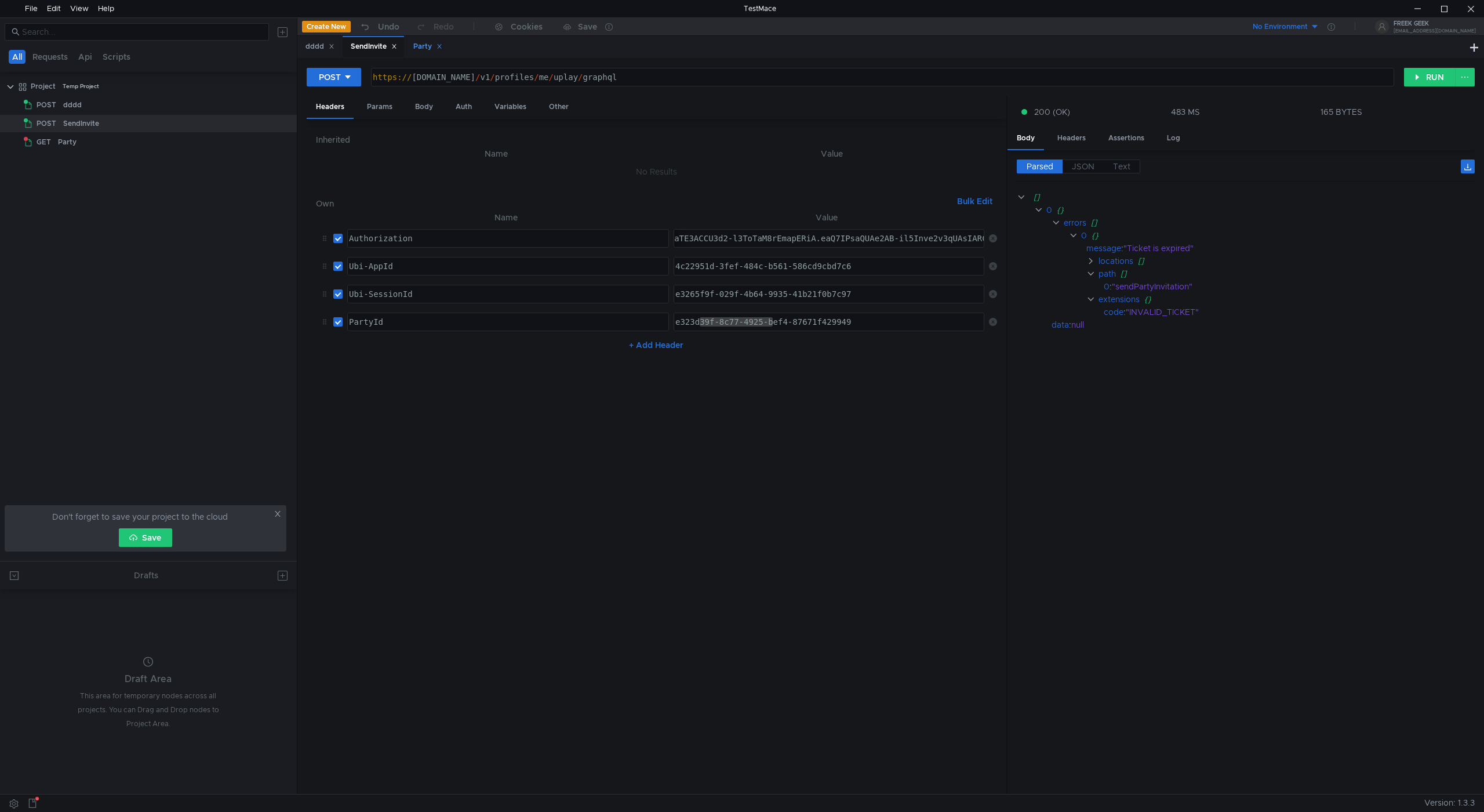
click at [426, 42] on div "Party" at bounding box center [428, 46] width 29 height 12
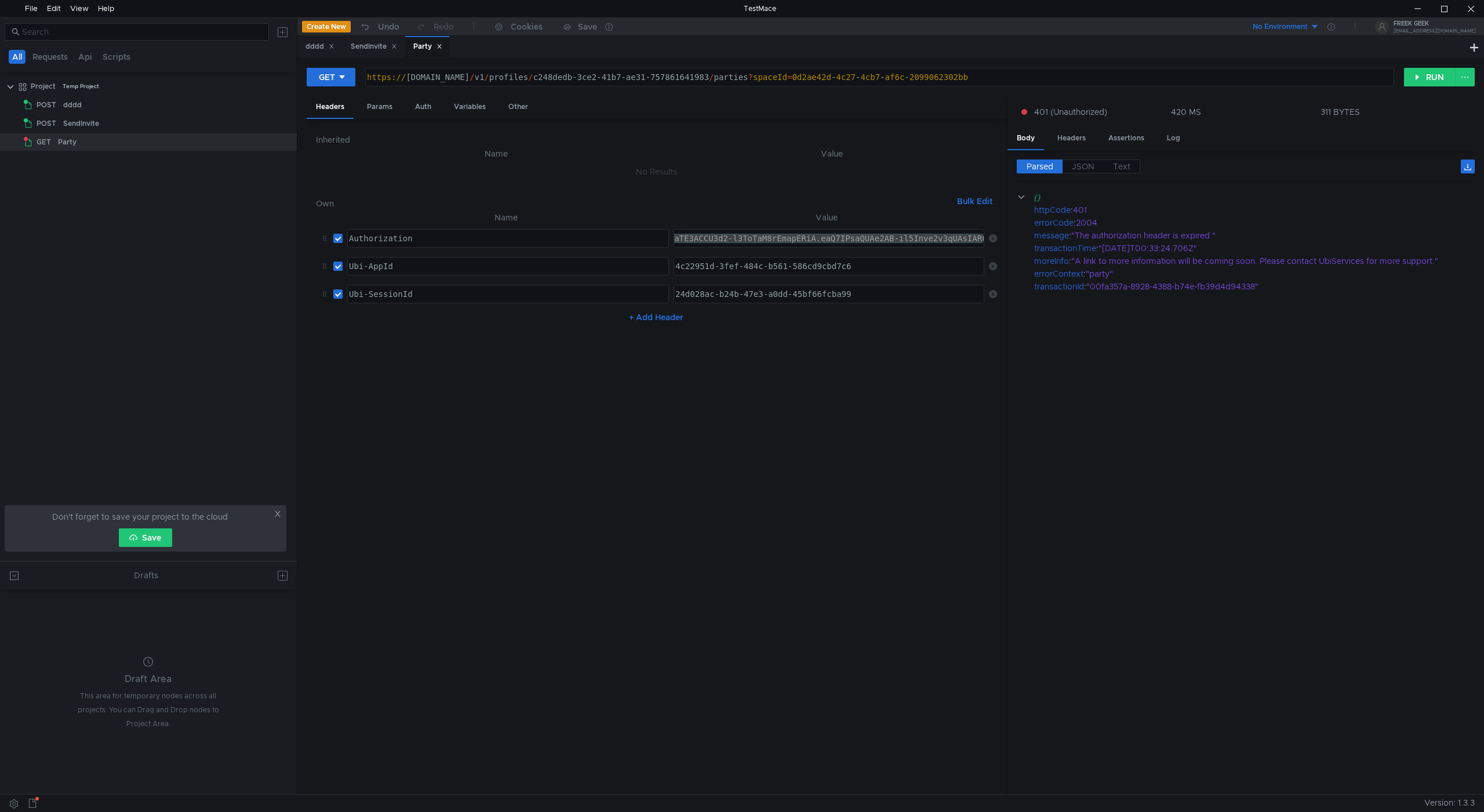
click at [697, 303] on div "24d028ac-b24b-47e3-a0dd-45bf66fcba99 הההההההההההההההההההההההההההההההההההההההההה…" at bounding box center [829, 293] width 311 height 18
click at [699, 295] on div "24d028ac-b24b-47e3-a0dd-45bf66fcba99" at bounding box center [829, 303] width 313 height 28
paste textarea "e3265f9f-029f-4b64-9935-41b21f0b7c97"
type textarea "e3265f9f-029f-4b64-9935-41b21f0b7c97"
click at [1431, 80] on button "RUN" at bounding box center [1430, 76] width 52 height 18
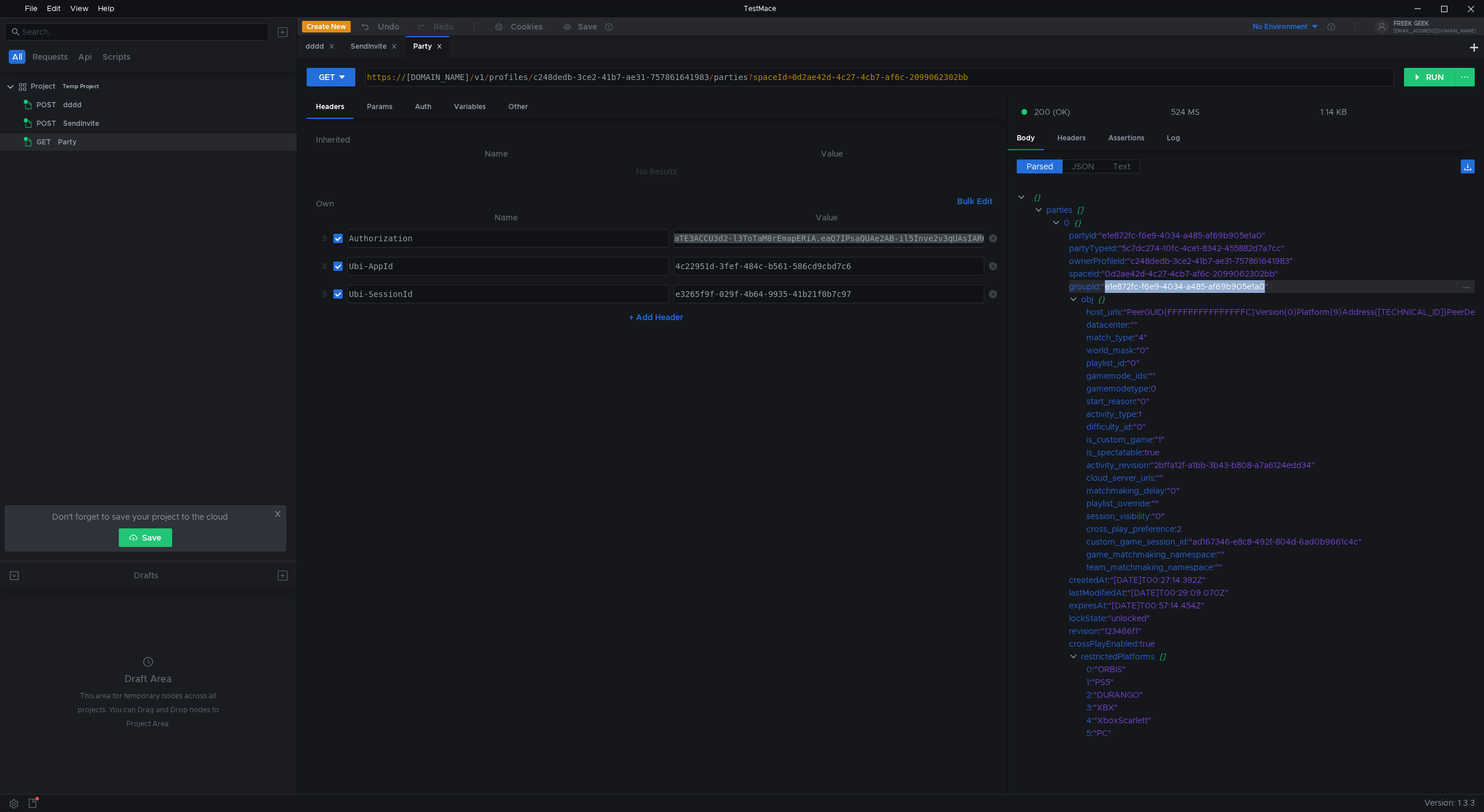
drag, startPoint x: 1108, startPoint y: 287, endPoint x: 1265, endPoint y: 287, distance: 157.0
click at [1265, 287] on div ""e1e872fc-f6e9-4034-a485-af69b905e1a0"" at bounding box center [1327, 286] width 450 height 13
copy div "e1e872fc-f6e9-4034-a485-af69b905e1a0"
click at [389, 54] on div "SendInvite" at bounding box center [373, 46] width 61 height 21
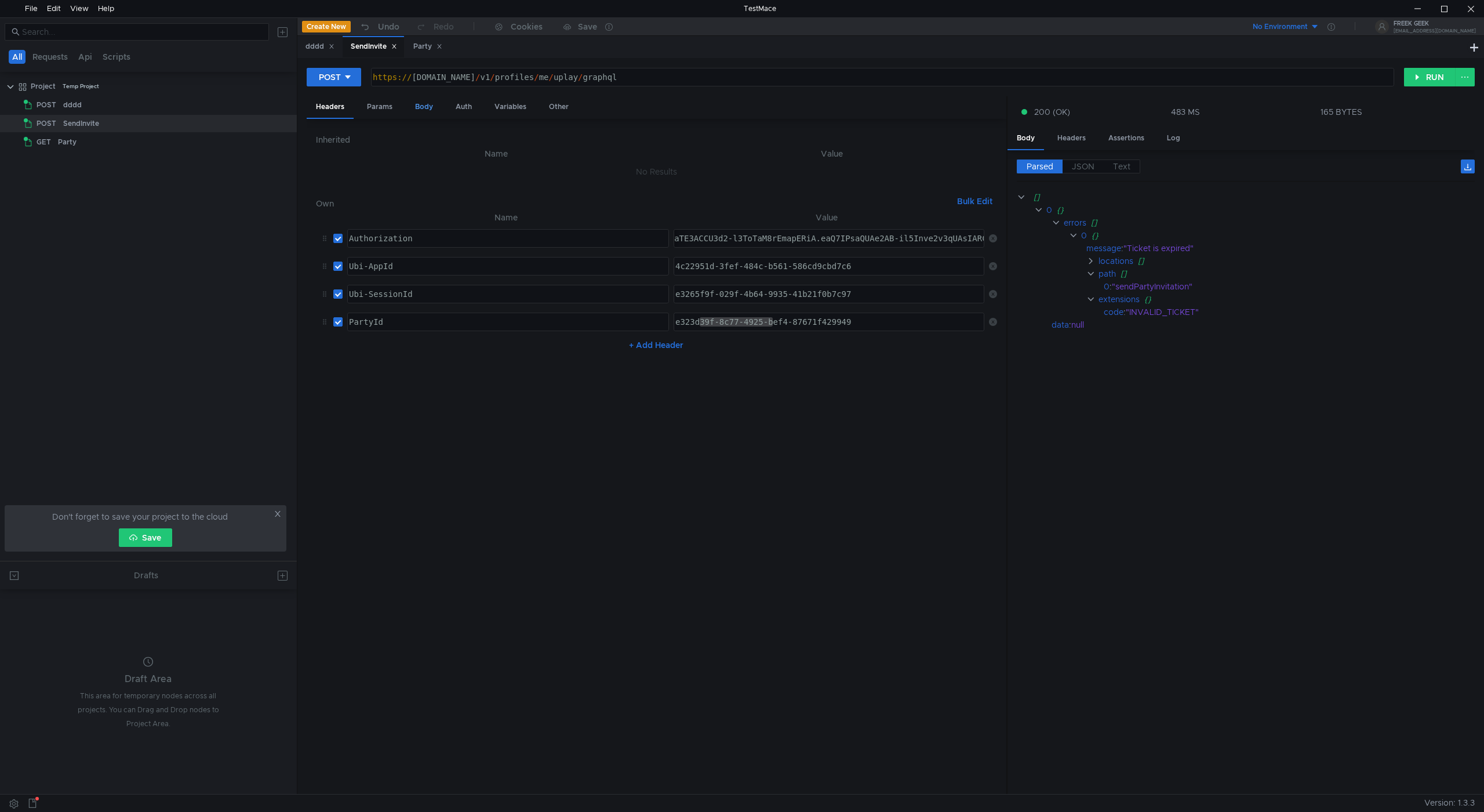
click at [410, 104] on div "Body" at bounding box center [424, 107] width 37 height 21
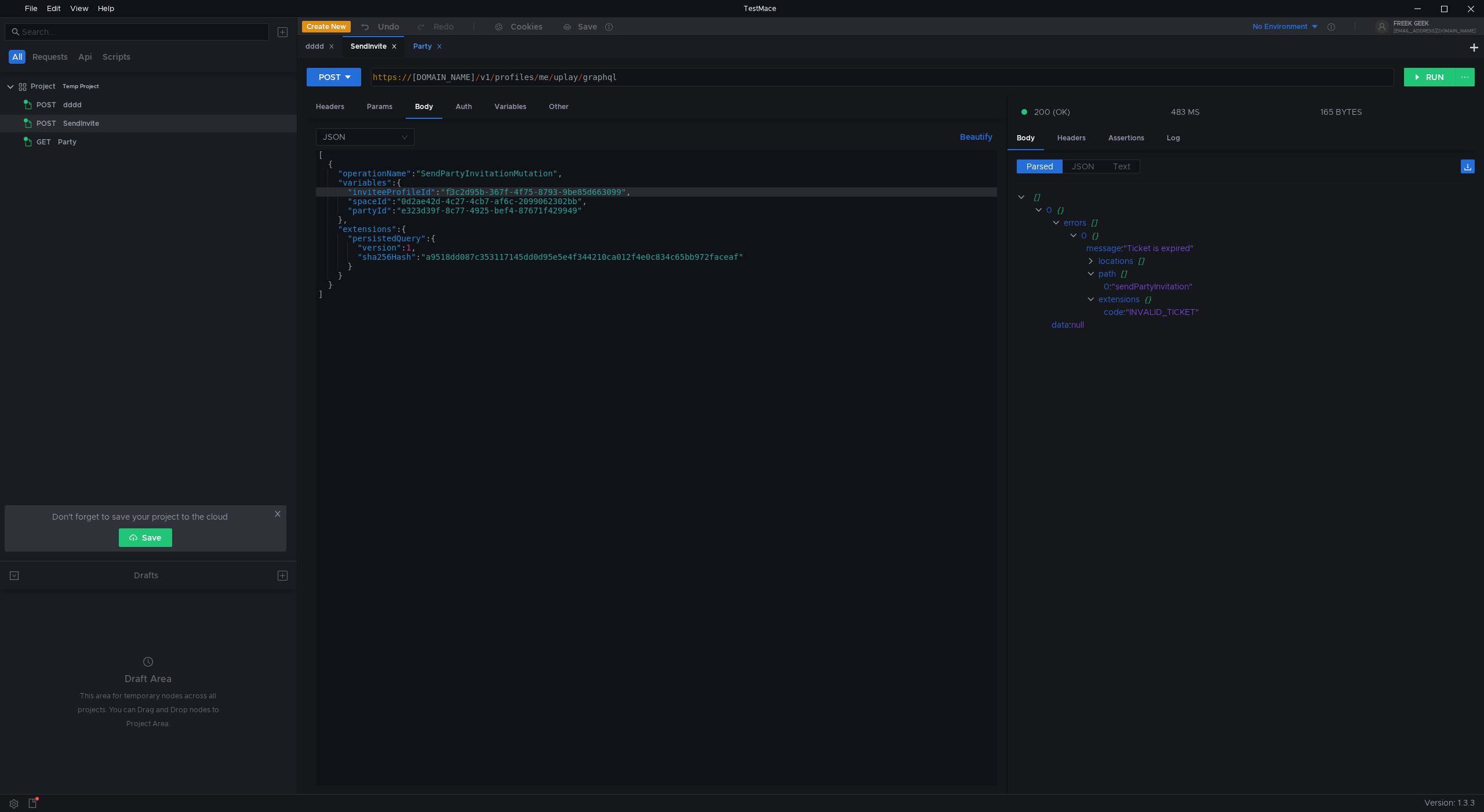
click at [421, 48] on div "Party" at bounding box center [428, 46] width 29 height 12
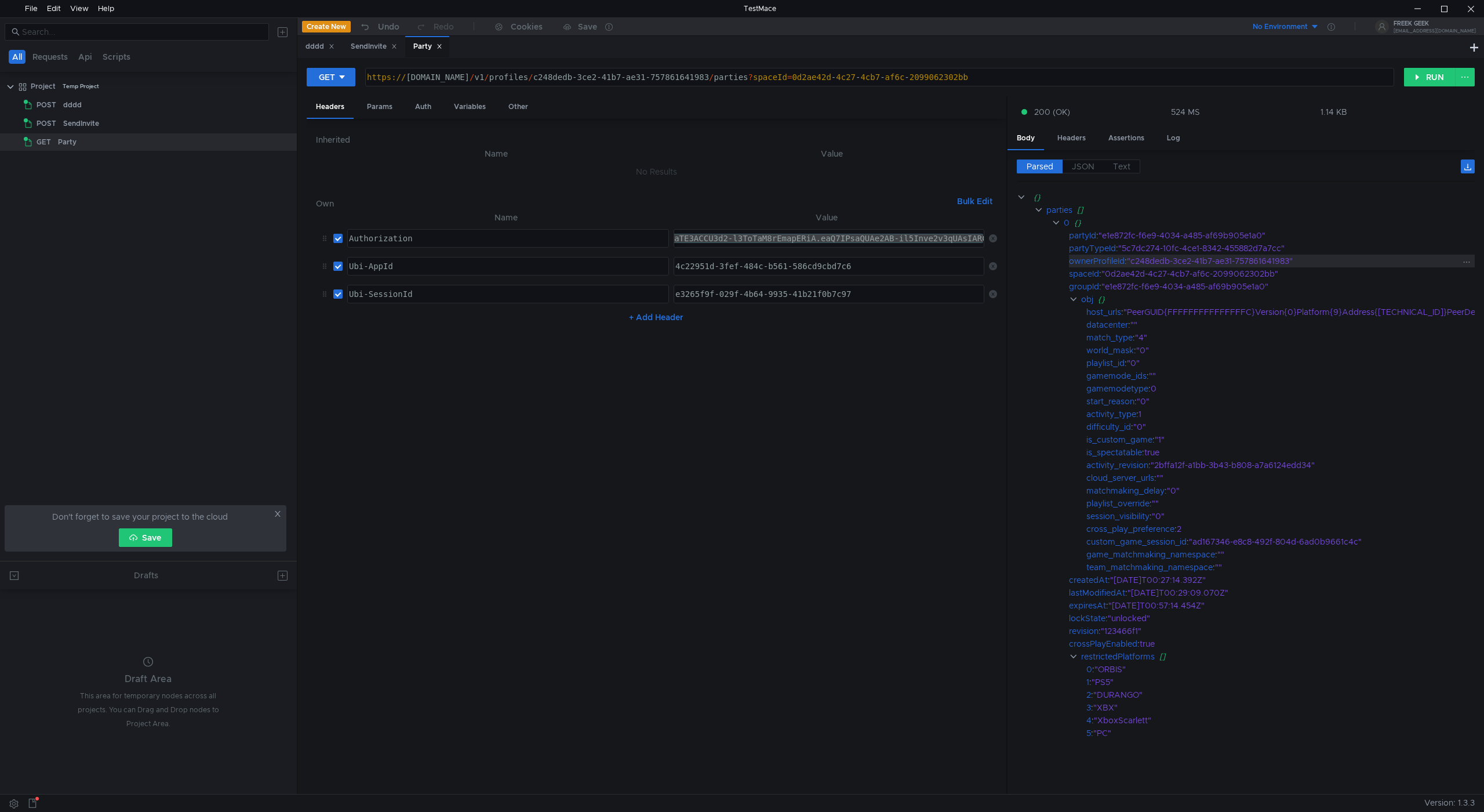
drag, startPoint x: 1099, startPoint y: 277, endPoint x: 1104, endPoint y: 260, distance: 17.7
click at [1099, 277] on div "spaceId : "0d2ae42d-4c27-4cb7-af6c-2099062302bb"" at bounding box center [1318, 273] width 498 height 13
drag, startPoint x: 1106, startPoint y: 236, endPoint x: 1263, endPoint y: 235, distance: 157.0
click at [1263, 235] on div ""e1e872fc-f6e9-4034-a485-af69b905e1a0"" at bounding box center [1325, 235] width 453 height 13
copy div "e1e872fc-f6e9-4034-a485-af69b905e1a0"
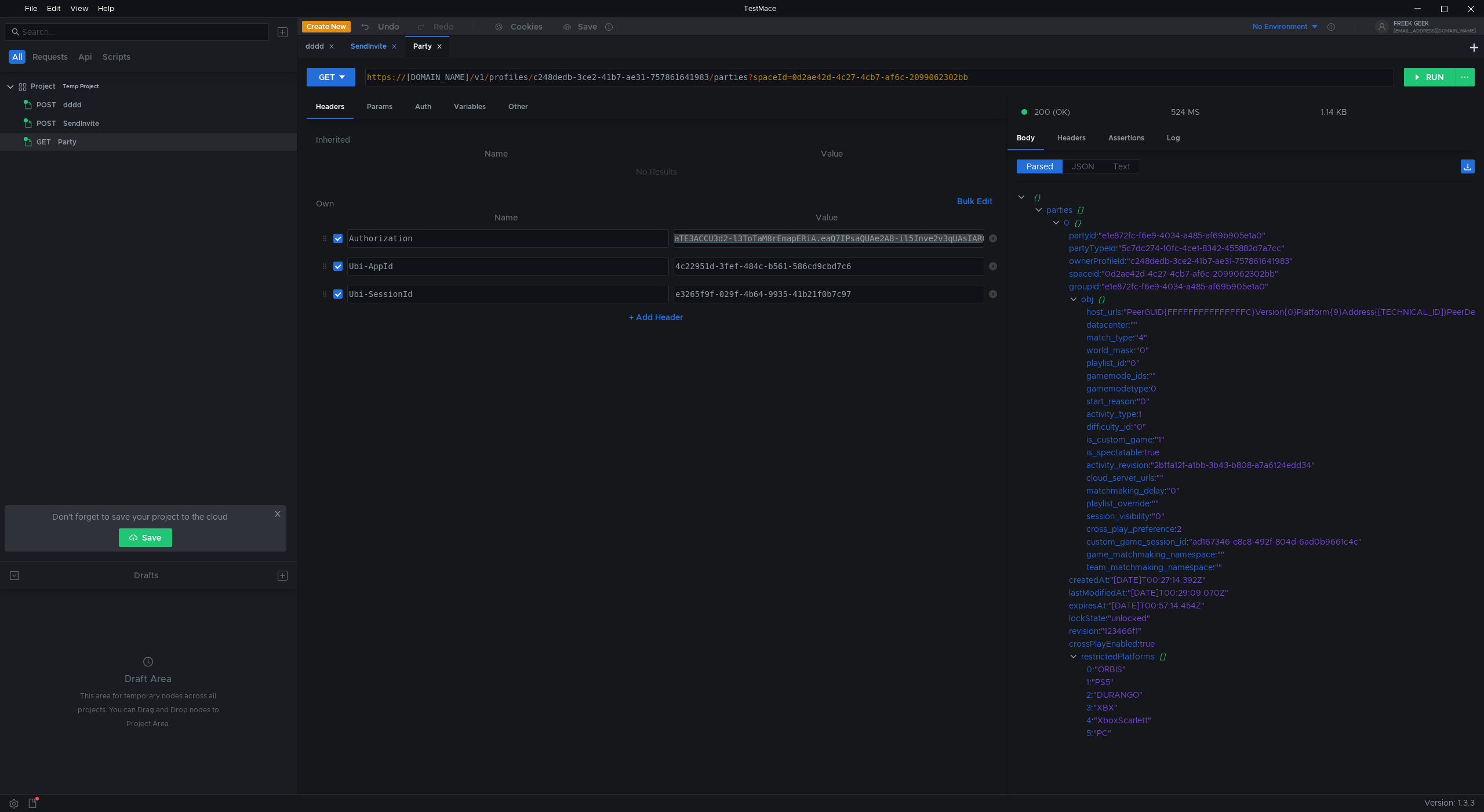
click at [377, 43] on div "SendInvite" at bounding box center [373, 46] width 46 height 12
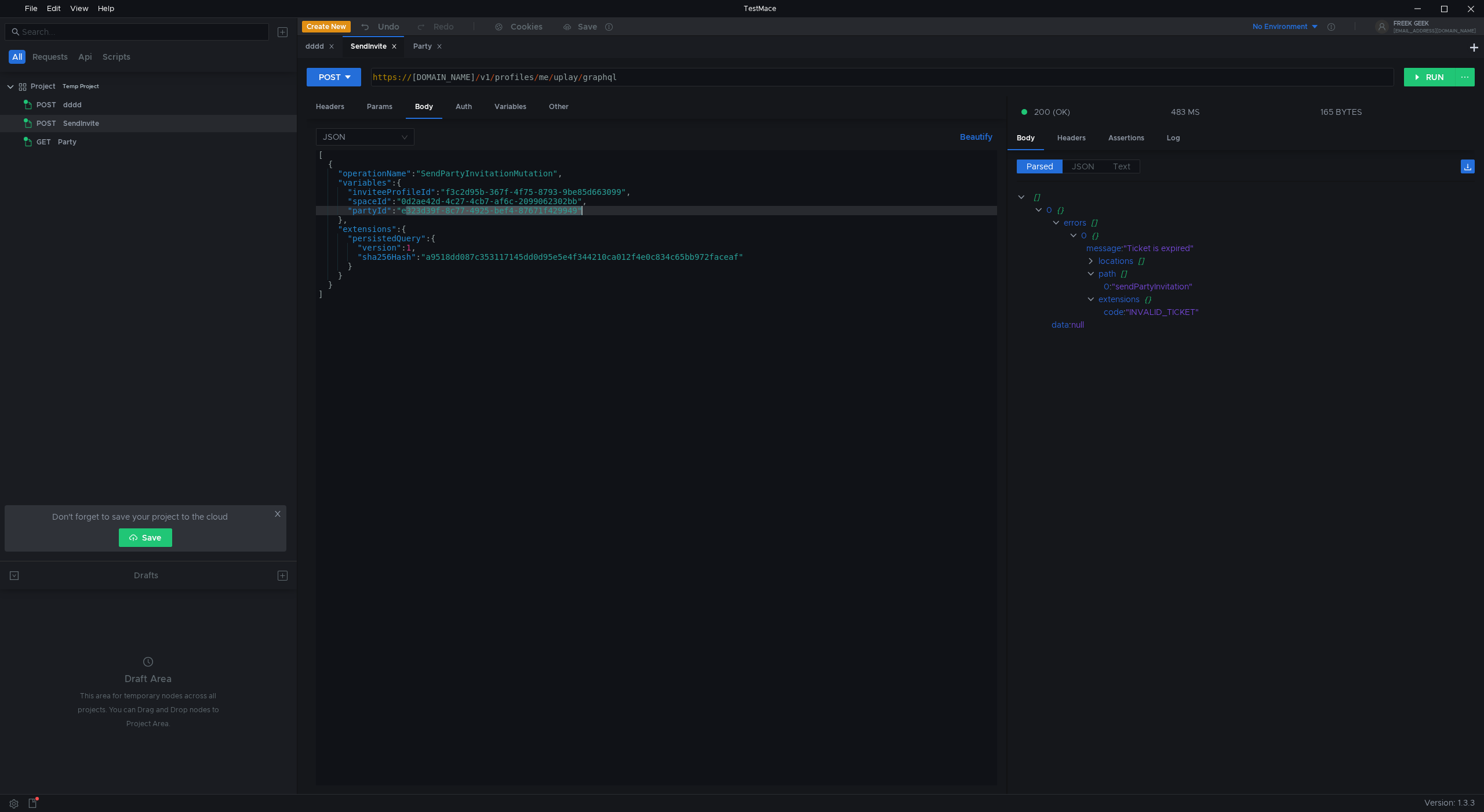
drag, startPoint x: 406, startPoint y: 208, endPoint x: 581, endPoint y: 207, distance: 175.0
click at [581, 207] on div "[ { "operationName" : "SendPartyInvitationMutation" , "variables" : { "inviteeP…" at bounding box center [657, 477] width 682 height 653
paste textarea "1e872fc-f6e9-4034-a485-af69b905e1a0"
click at [1427, 85] on button "RUN" at bounding box center [1430, 76] width 52 height 18
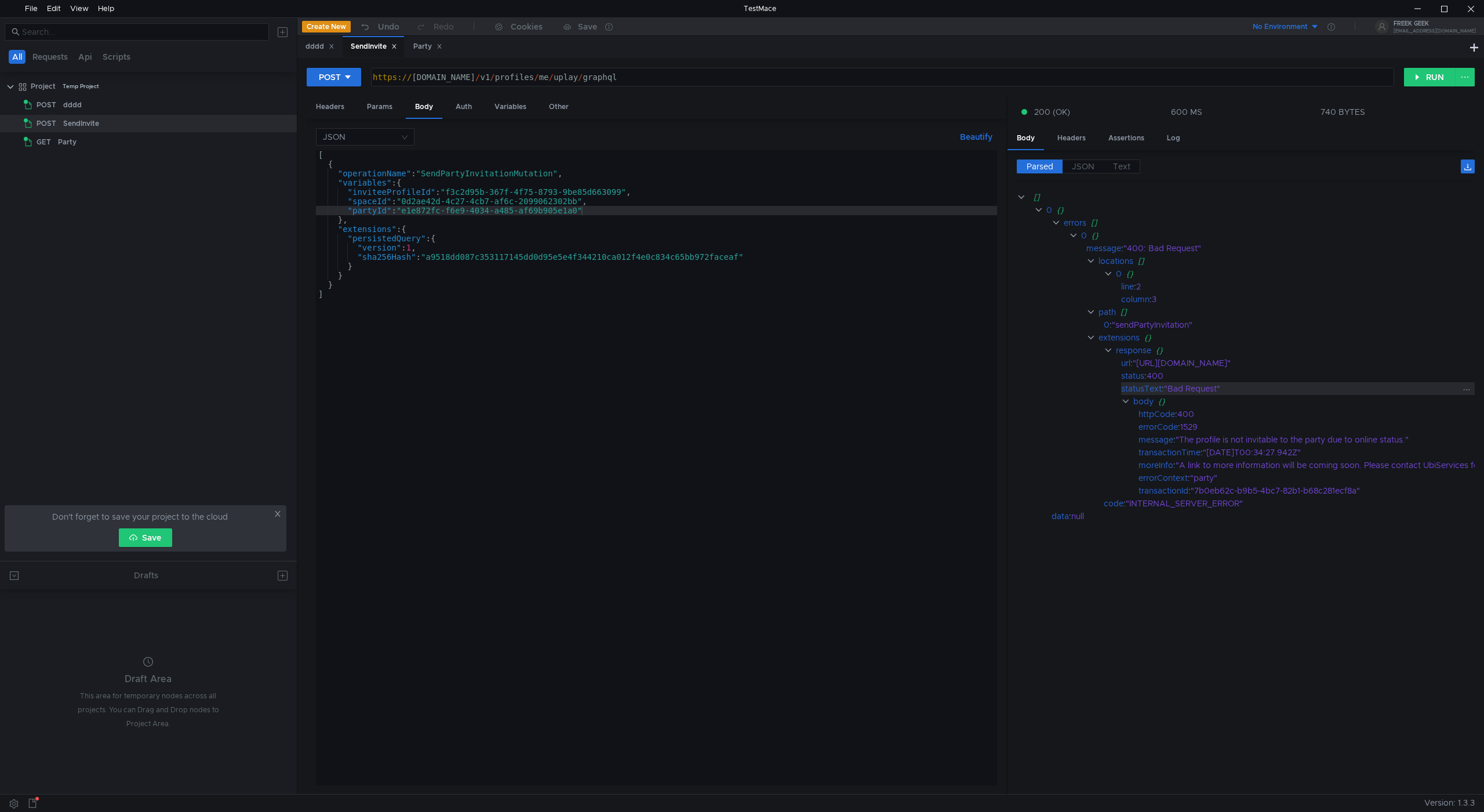
click at [1237, 386] on div ""Bad Request"" at bounding box center [1354, 388] width 381 height 13
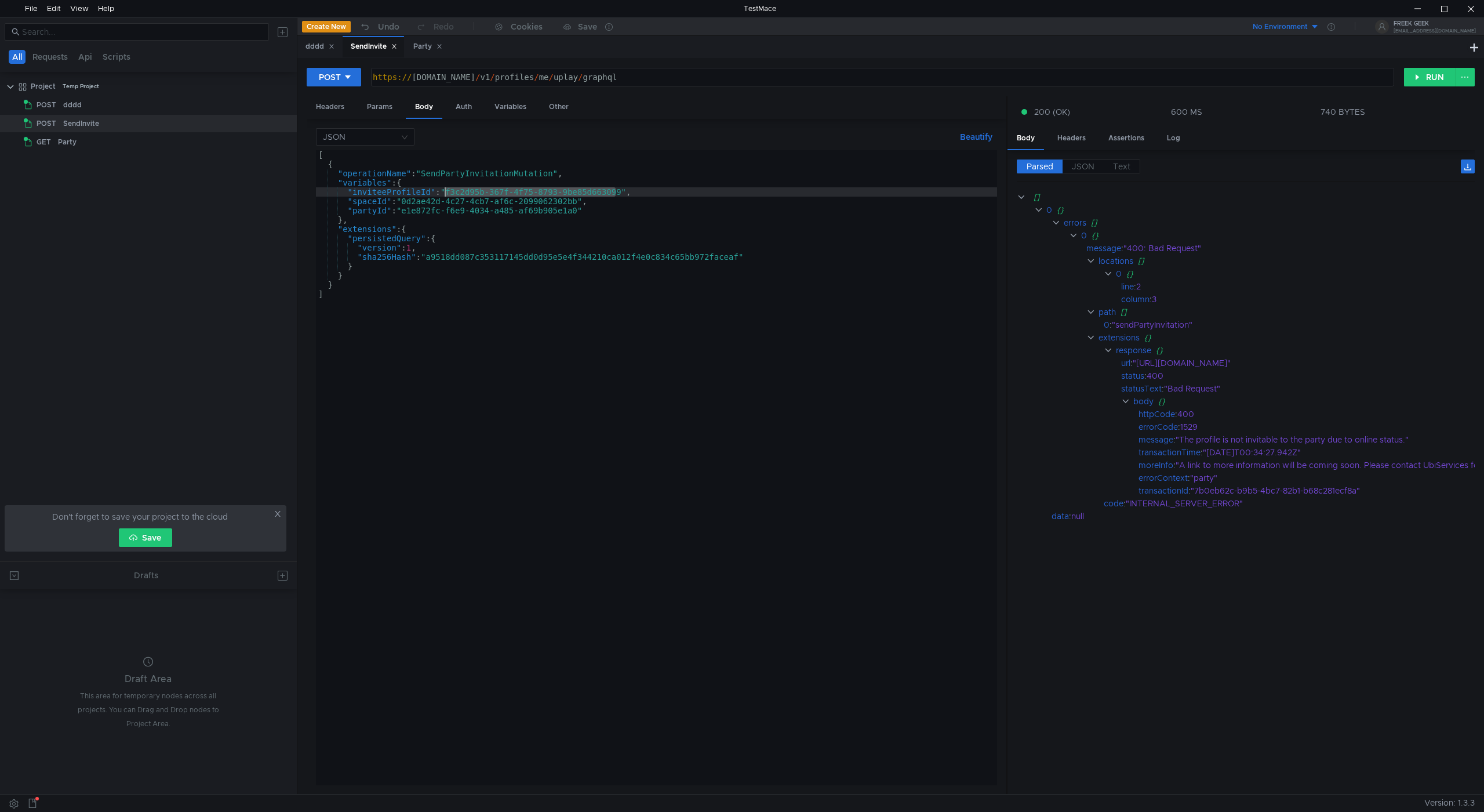
drag, startPoint x: 618, startPoint y: 190, endPoint x: 446, endPoint y: 194, distance: 172.0
click at [445, 193] on div "[ { "operationName" : "SendPartyInvitationMutation" , "variables" : { "inviteeP…" at bounding box center [657, 477] width 682 height 653
paste textarea "4bf2232d-7e8e-4454-a781-b6e48d1b1d56"
type textarea ""inviteeProfileId":"4bf2232d-7e8e-4454-a781-b6e48d1b1d56","
click at [1431, 81] on button "RUN" at bounding box center [1430, 76] width 52 height 18
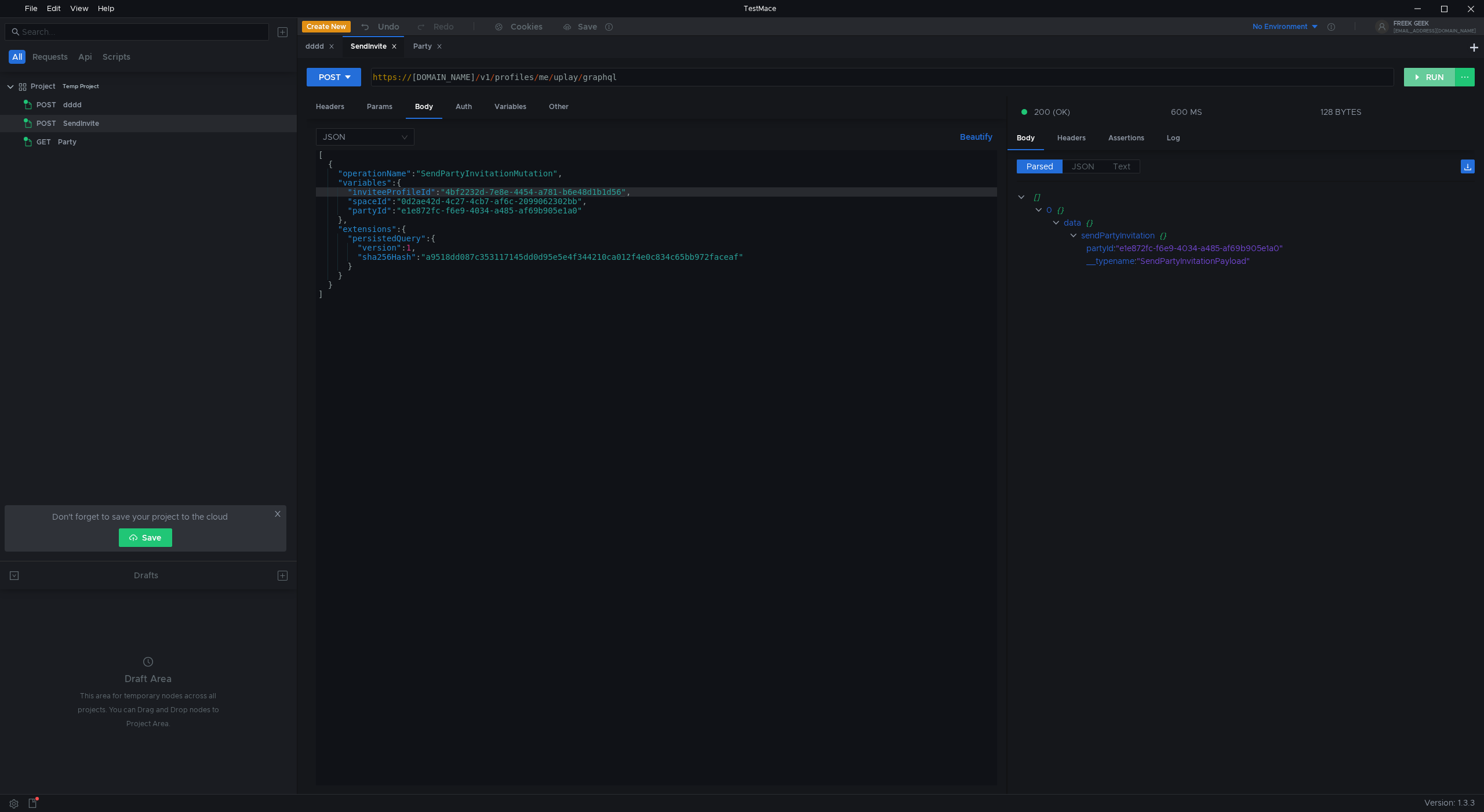
click at [1428, 74] on button "RUN" at bounding box center [1430, 76] width 52 height 18
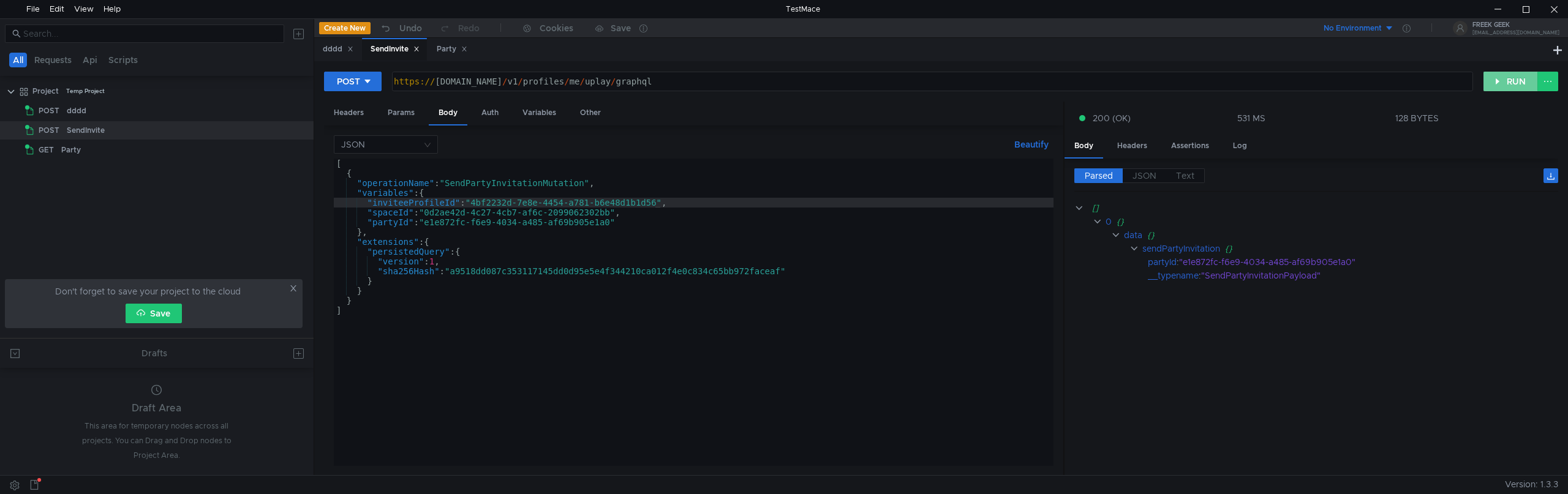
click at [1515, 85] on button "RUN" at bounding box center [1511, 80] width 55 height 19
click at [1509, 80] on button "RUN" at bounding box center [1511, 80] width 55 height 19
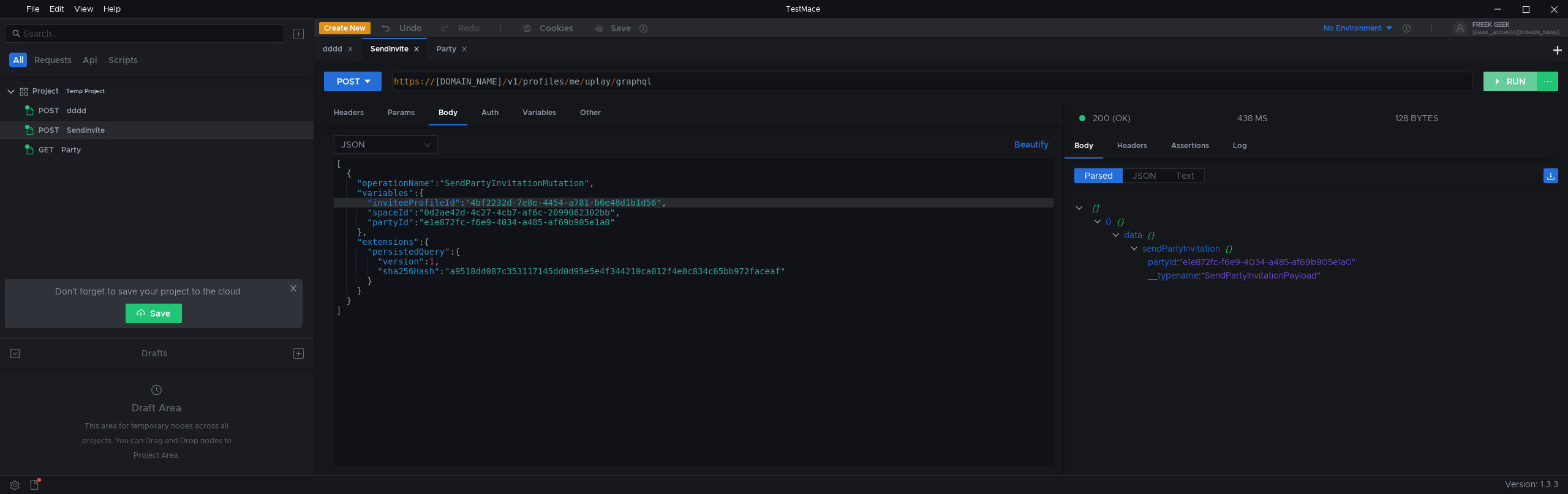
click at [1509, 80] on button "RUN" at bounding box center [1511, 80] width 55 height 19
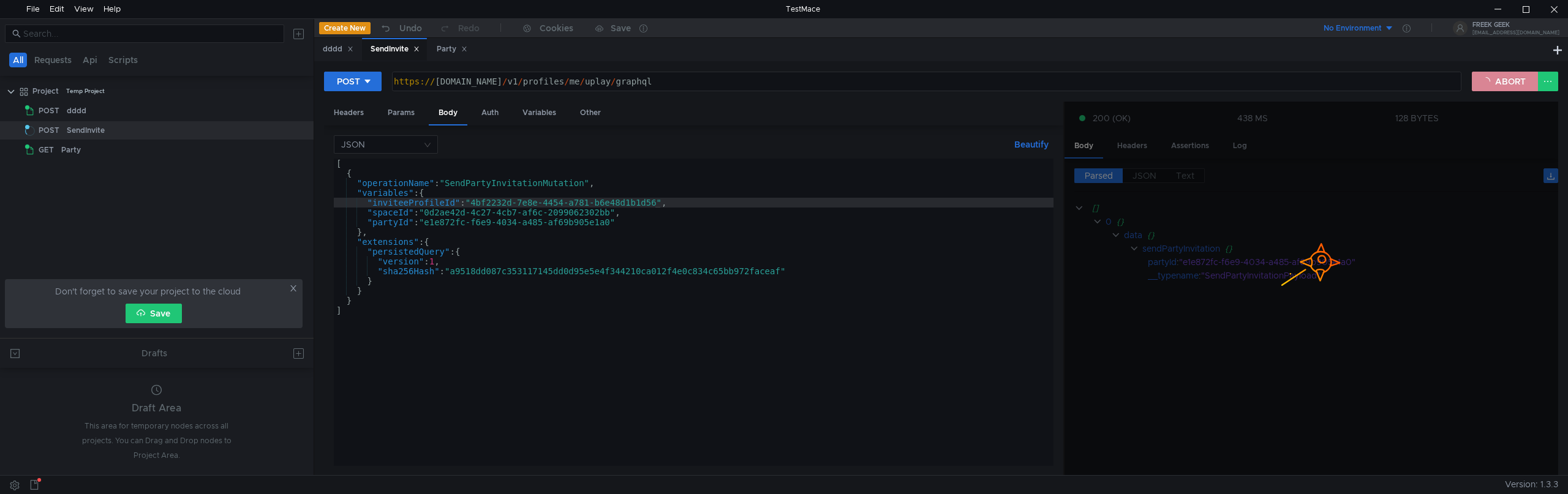
click at [1509, 80] on button "ABORT" at bounding box center [1505, 80] width 66 height 19
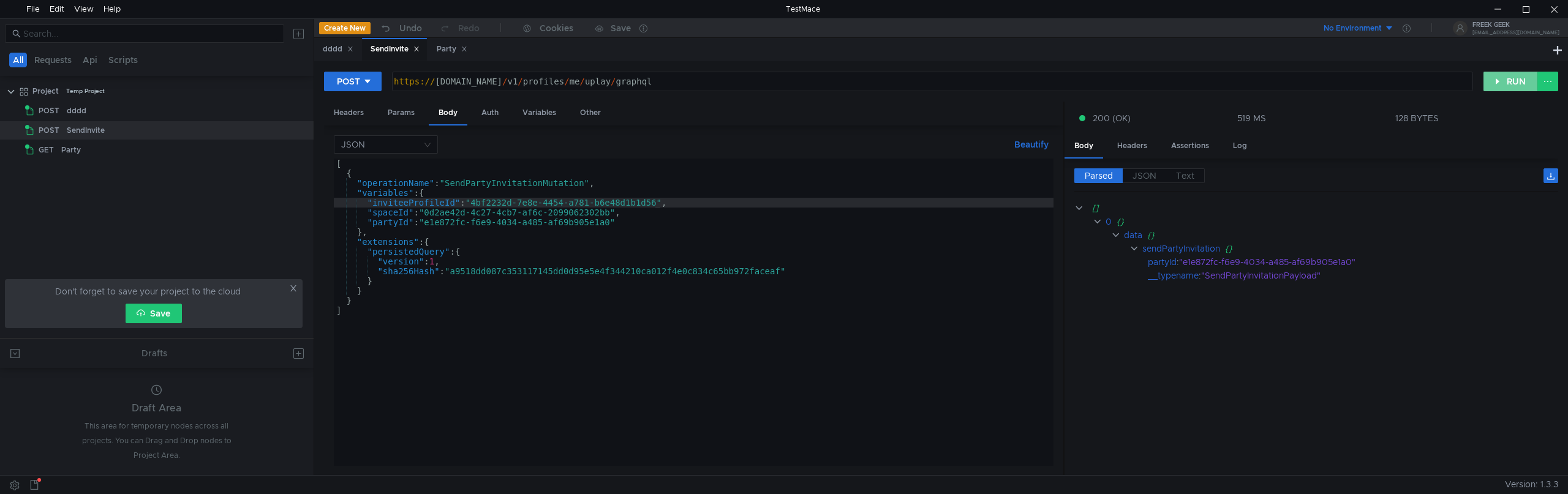
click at [1505, 78] on button "RUN" at bounding box center [1511, 80] width 55 height 19
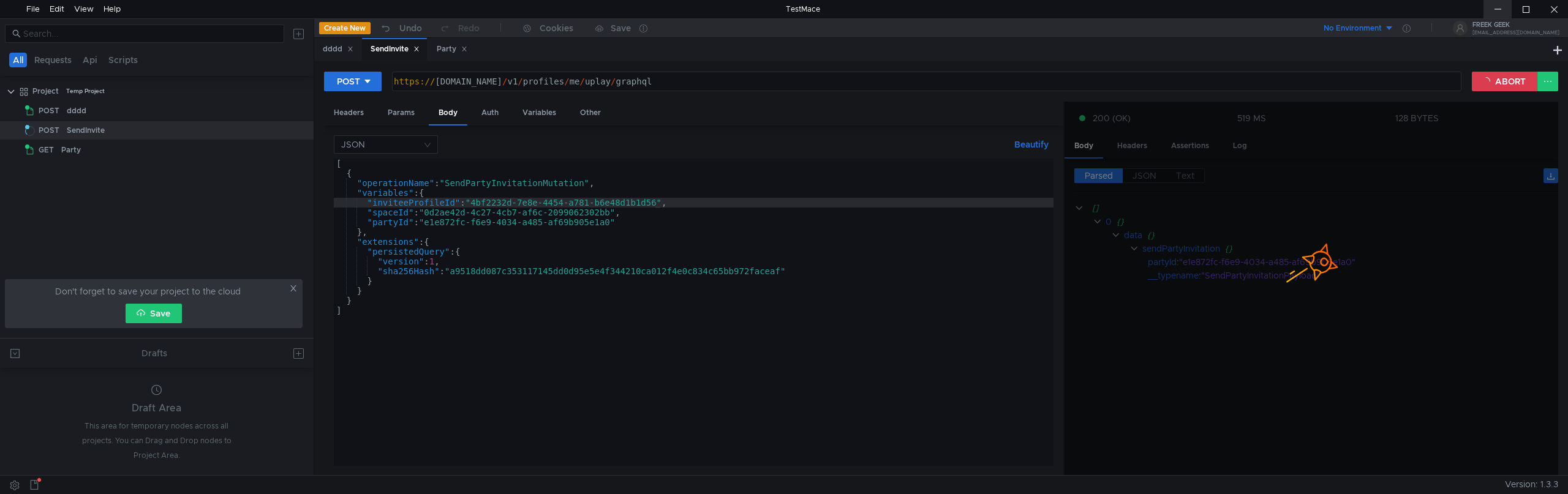
click at [1490, 5] on div at bounding box center [1498, 9] width 28 height 19
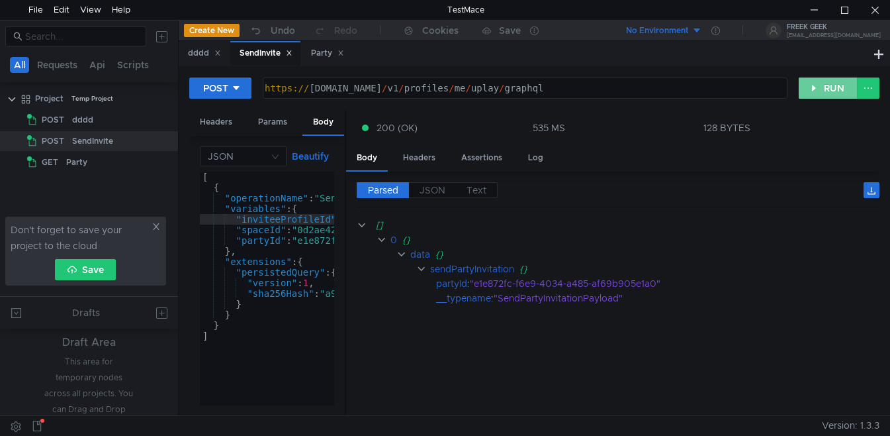
click at [817, 86] on button "RUN" at bounding box center [828, 87] width 59 height 21
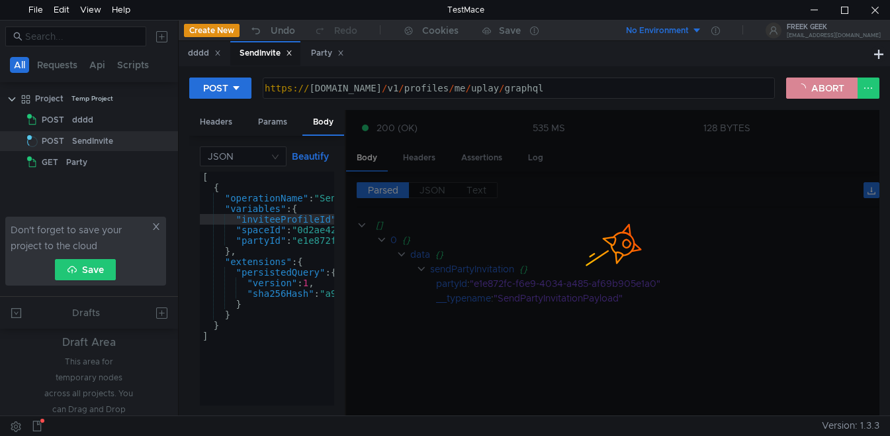
click at [817, 86] on button "ABORT" at bounding box center [821, 87] width 71 height 21
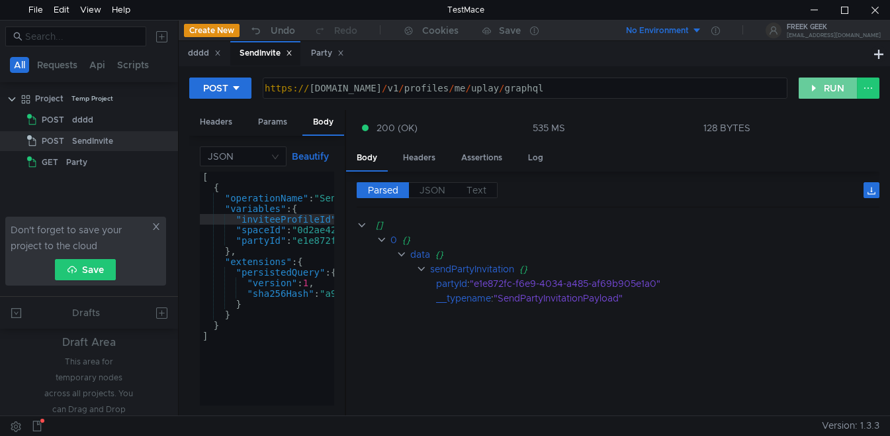
click at [817, 86] on button "RUN" at bounding box center [828, 87] width 59 height 21
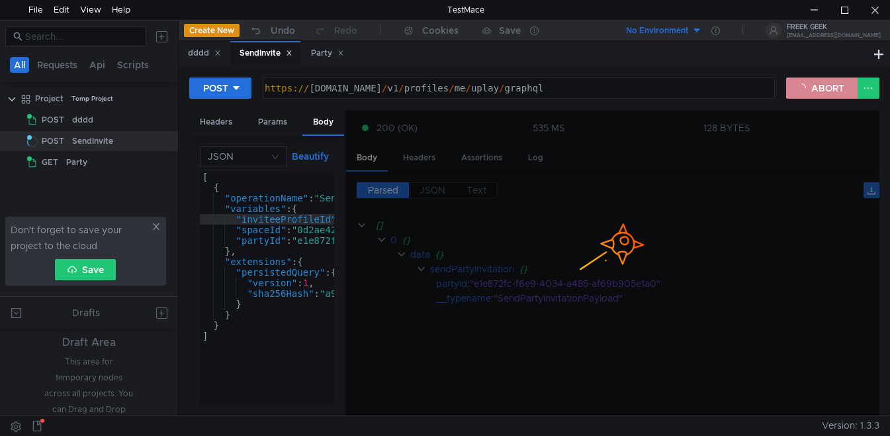
click at [817, 86] on button "ABORT" at bounding box center [821, 87] width 71 height 21
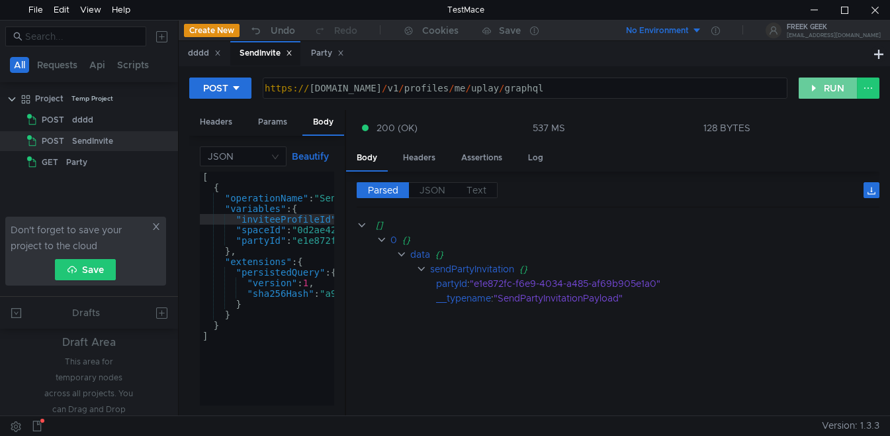
click at [817, 86] on button "RUN" at bounding box center [828, 87] width 59 height 21
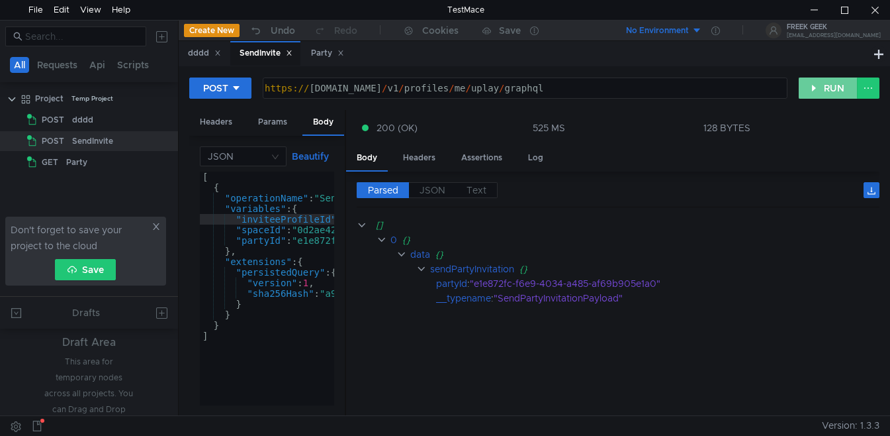
click at [817, 86] on button "RUN" at bounding box center [828, 87] width 59 height 21
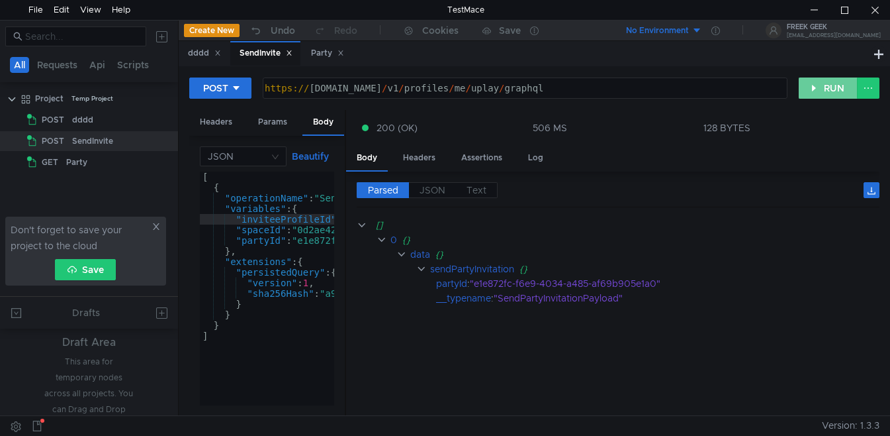
click at [817, 86] on button "RUN" at bounding box center [828, 87] width 59 height 21
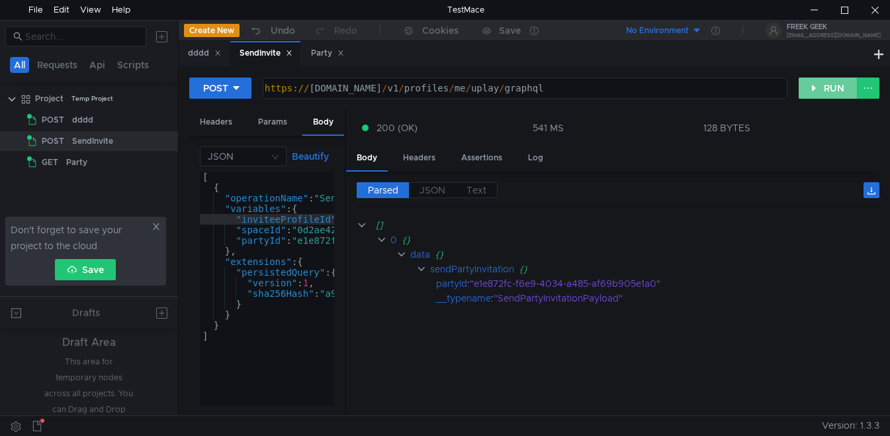
click at [817, 86] on button "RUN" at bounding box center [828, 87] width 59 height 21
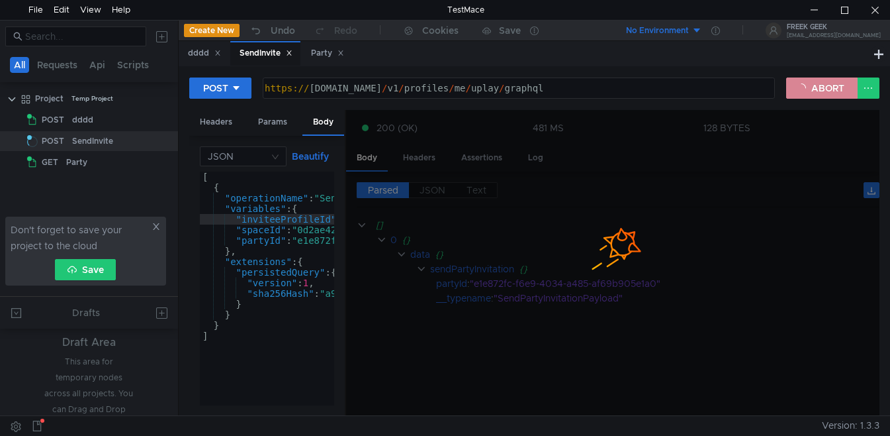
click at [817, 86] on button "ABORT" at bounding box center [821, 87] width 71 height 21
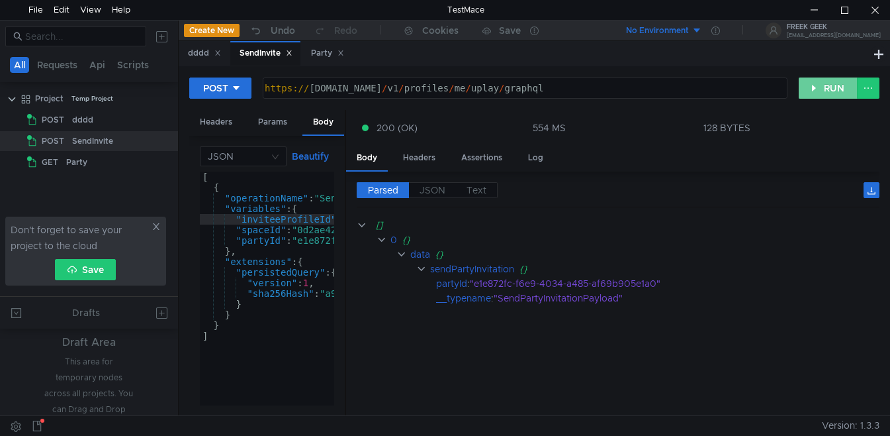
click at [826, 86] on button "RUN" at bounding box center [828, 87] width 59 height 21
click at [843, 85] on button "RUN" at bounding box center [828, 87] width 59 height 21
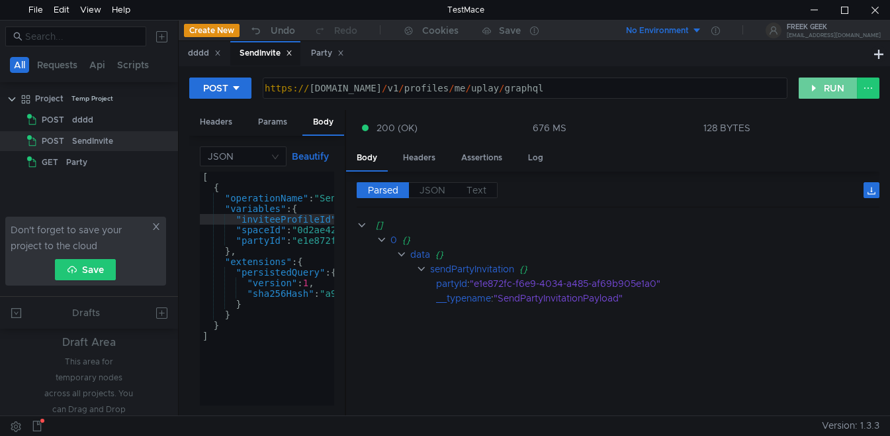
click at [811, 90] on button "RUN" at bounding box center [828, 87] width 59 height 21
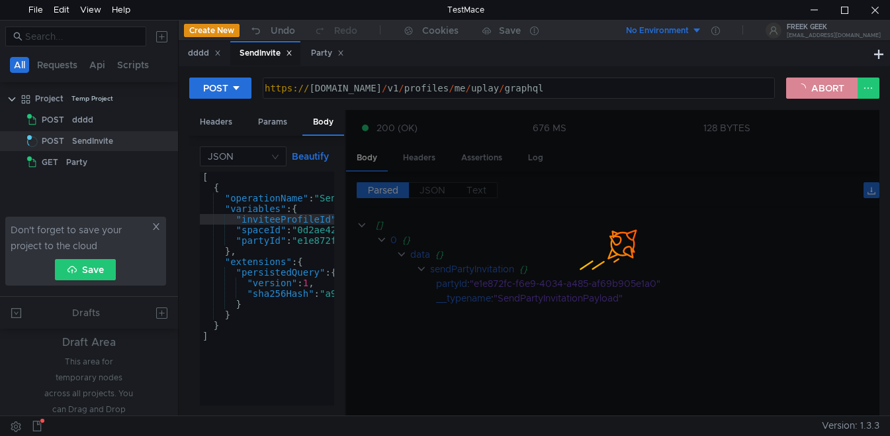
click at [811, 90] on button "ABORT" at bounding box center [821, 87] width 71 height 21
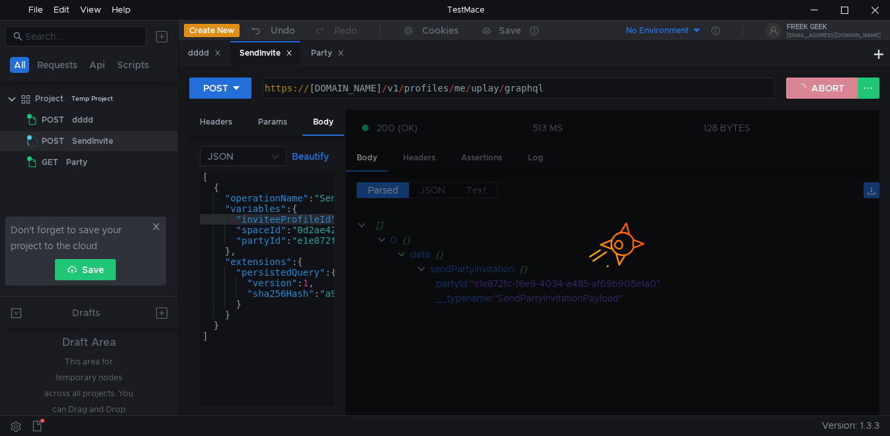
click at [811, 90] on button "ABORT" at bounding box center [821, 87] width 71 height 21
click at [811, 90] on button "RUN" at bounding box center [828, 87] width 59 height 21
click at [811, 90] on button "ABORT" at bounding box center [821, 87] width 71 height 21
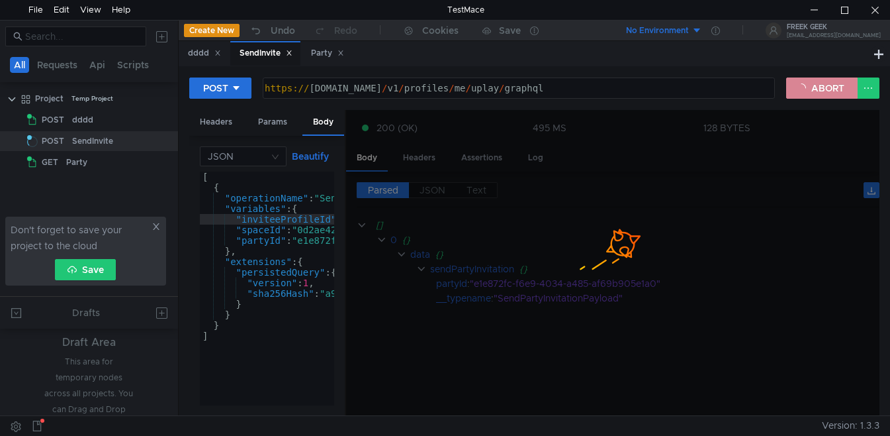
click at [811, 90] on button "ABORT" at bounding box center [821, 87] width 71 height 21
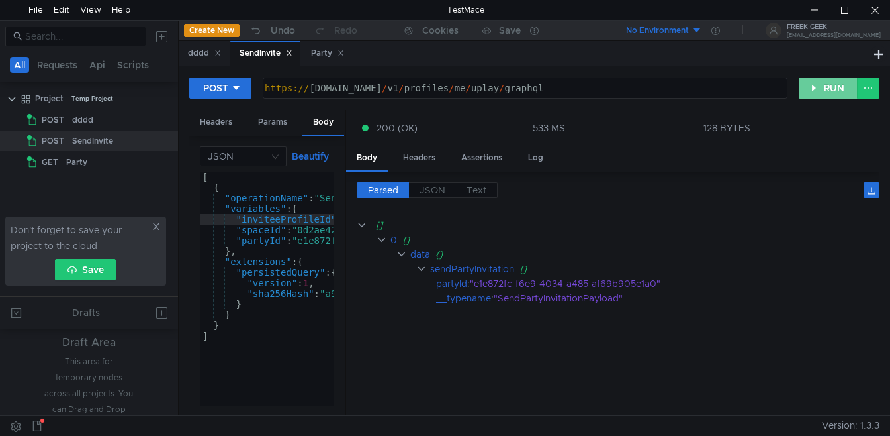
click at [811, 90] on button "RUN" at bounding box center [828, 87] width 59 height 21
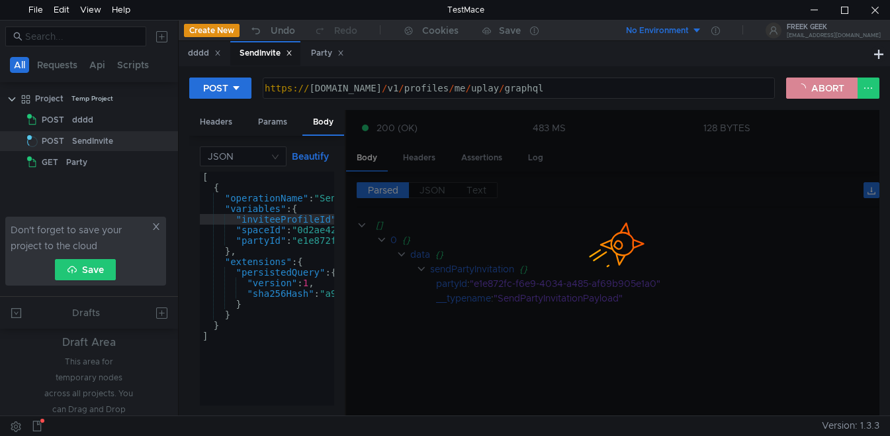
click at [811, 90] on button "ABORT" at bounding box center [821, 87] width 71 height 21
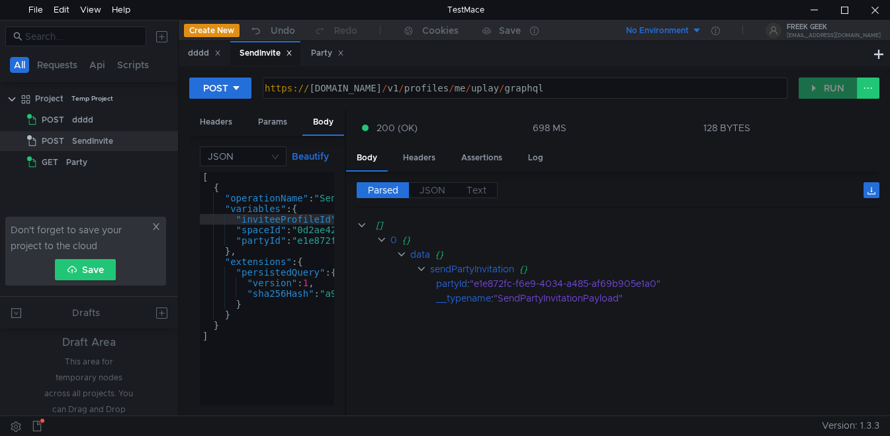
click at [823, 100] on div "POST https:// [DOMAIN_NAME] / v1 / profiles / me / uplay / graphql הההההההההההה…" at bounding box center [534, 93] width 690 height 33
click at [824, 86] on button "RUN" at bounding box center [828, 87] width 59 height 21
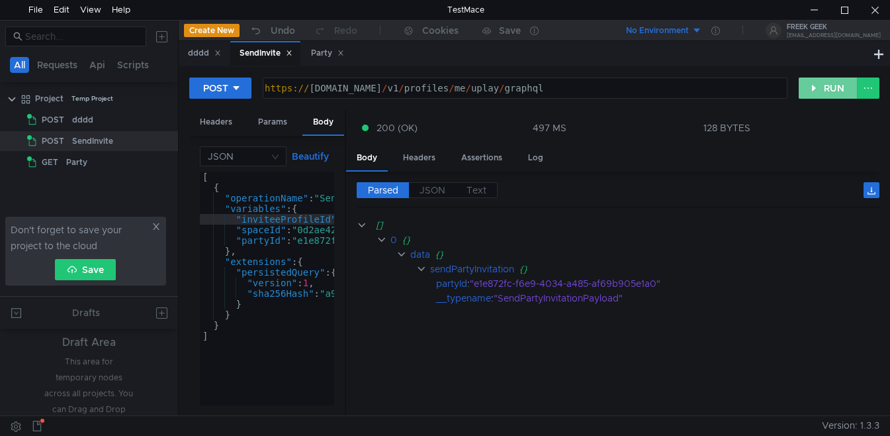
click at [824, 86] on button "RUN" at bounding box center [828, 87] width 59 height 21
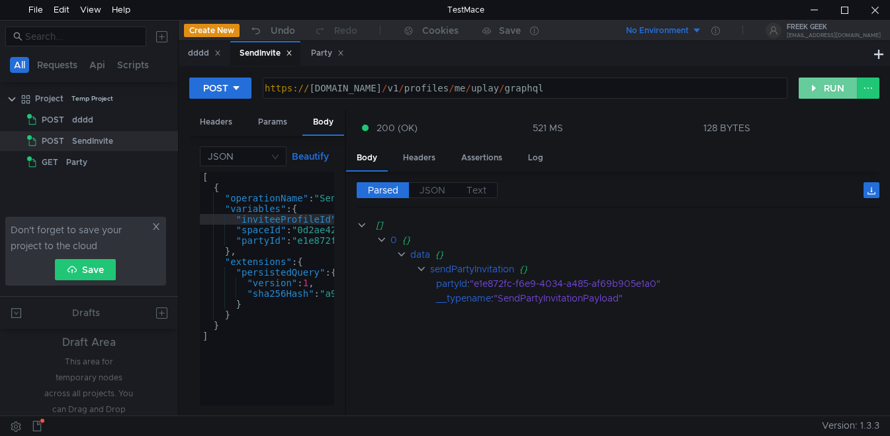
click at [824, 86] on button "RUN" at bounding box center [828, 87] width 59 height 21
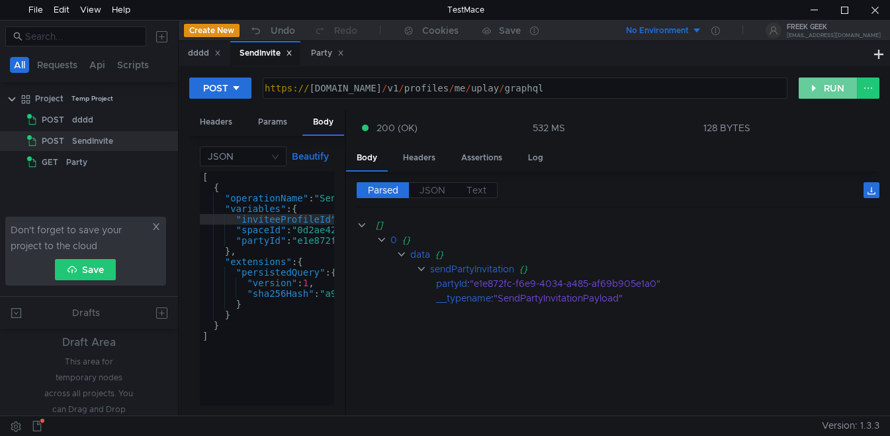
click at [824, 86] on button "RUN" at bounding box center [828, 87] width 59 height 21
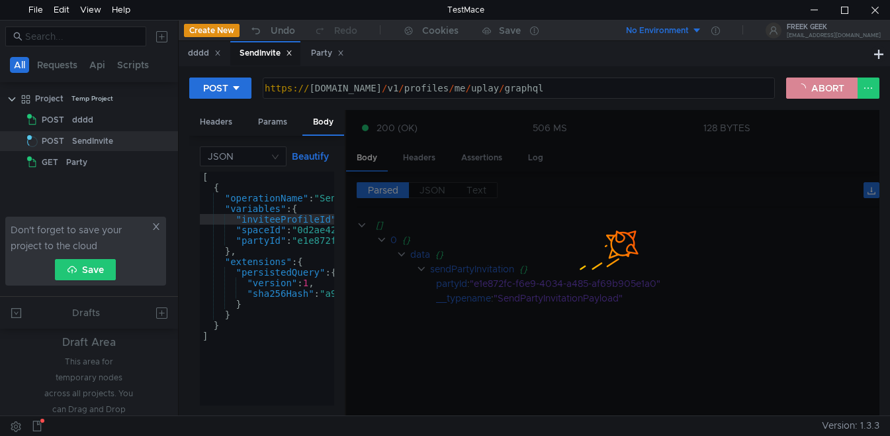
click at [824, 86] on button "ABORT" at bounding box center [821, 87] width 71 height 21
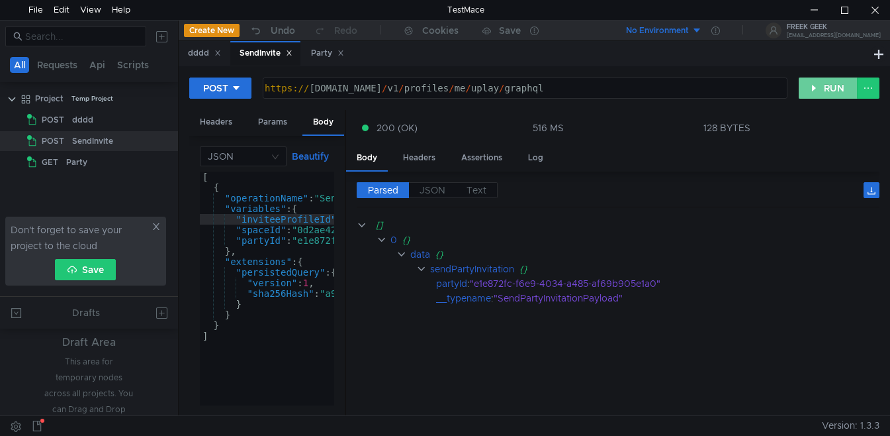
click at [824, 86] on button "RUN" at bounding box center [828, 87] width 59 height 21
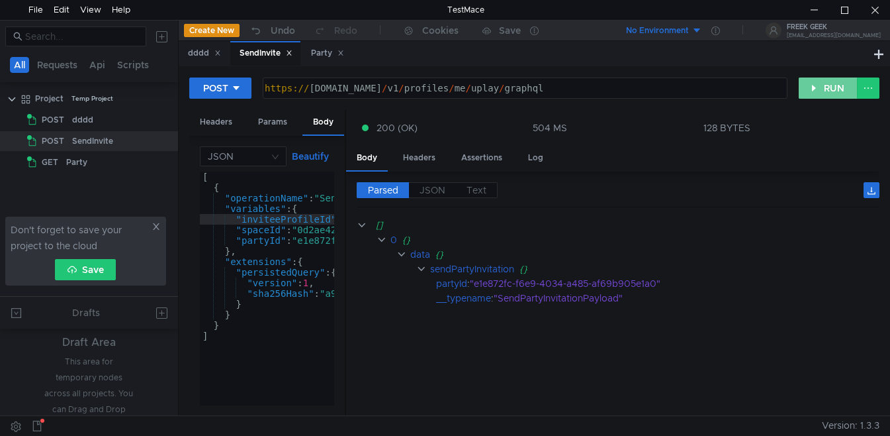
click at [824, 86] on button "RUN" at bounding box center [828, 87] width 59 height 21
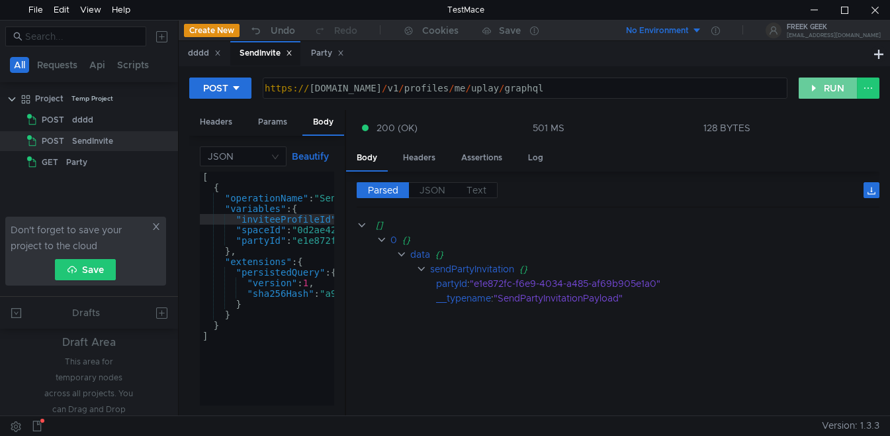
click at [824, 86] on button "RUN" at bounding box center [828, 87] width 59 height 21
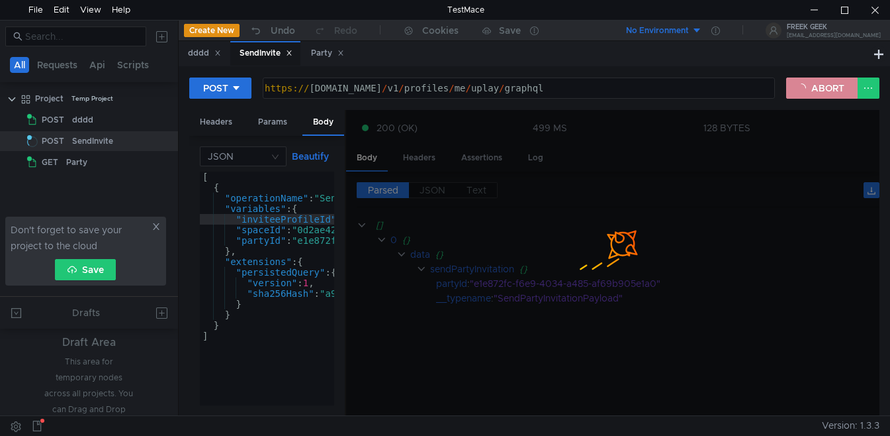
click at [824, 86] on button "ABORT" at bounding box center [821, 87] width 71 height 21
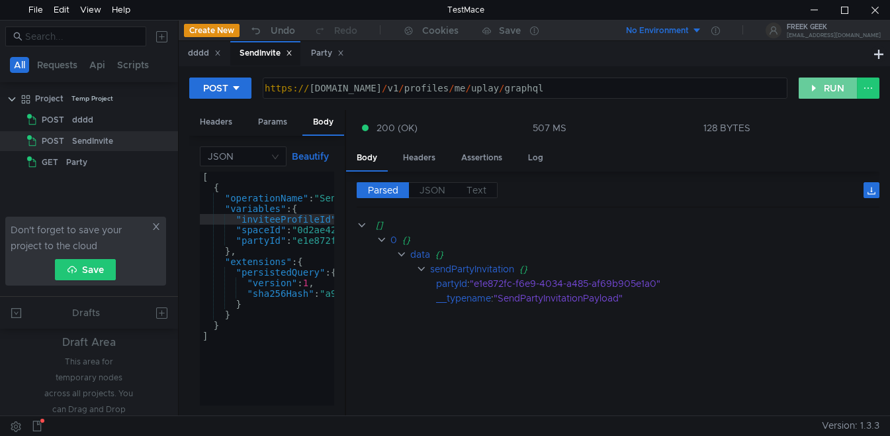
click at [824, 86] on button "RUN" at bounding box center [828, 87] width 59 height 21
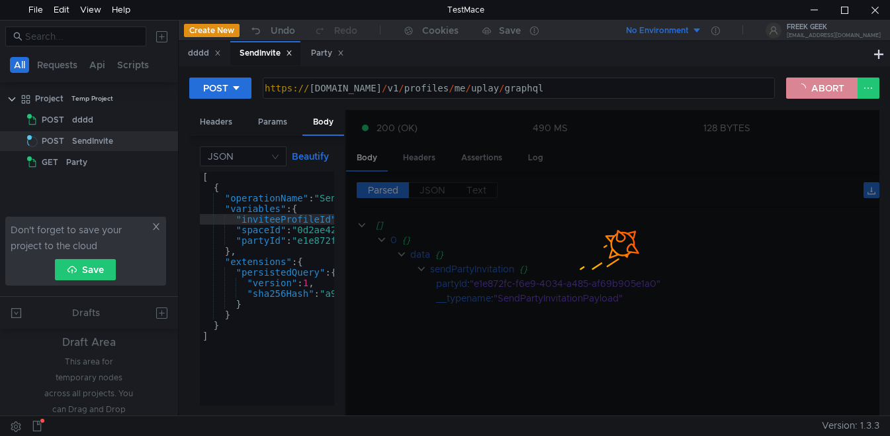
click at [824, 86] on button "ABORT" at bounding box center [821, 87] width 71 height 21
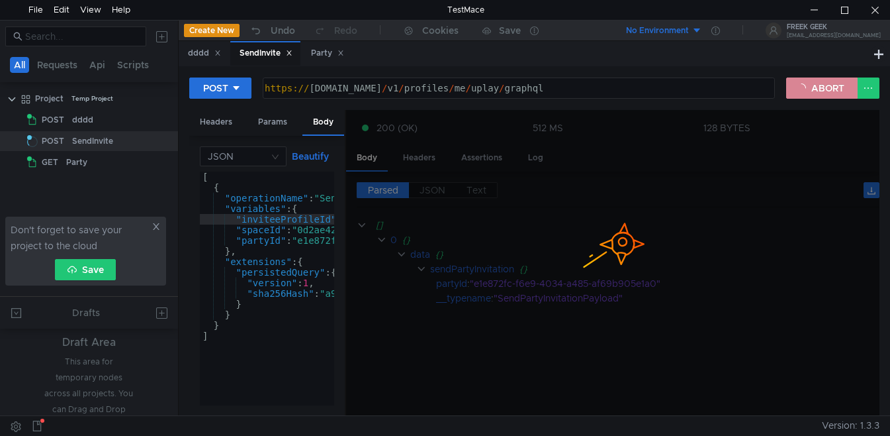
click at [824, 86] on button "ABORT" at bounding box center [821, 87] width 71 height 21
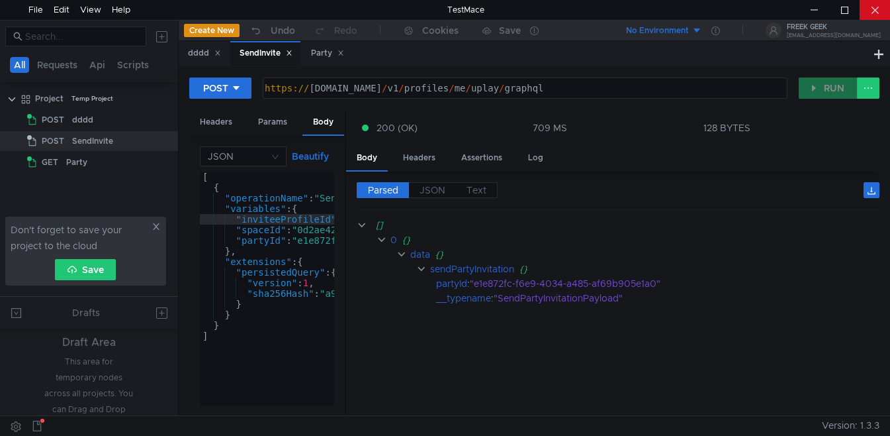
click at [874, 11] on div at bounding box center [875, 10] width 30 height 20
